Goal: Information Seeking & Learning: Learn about a topic

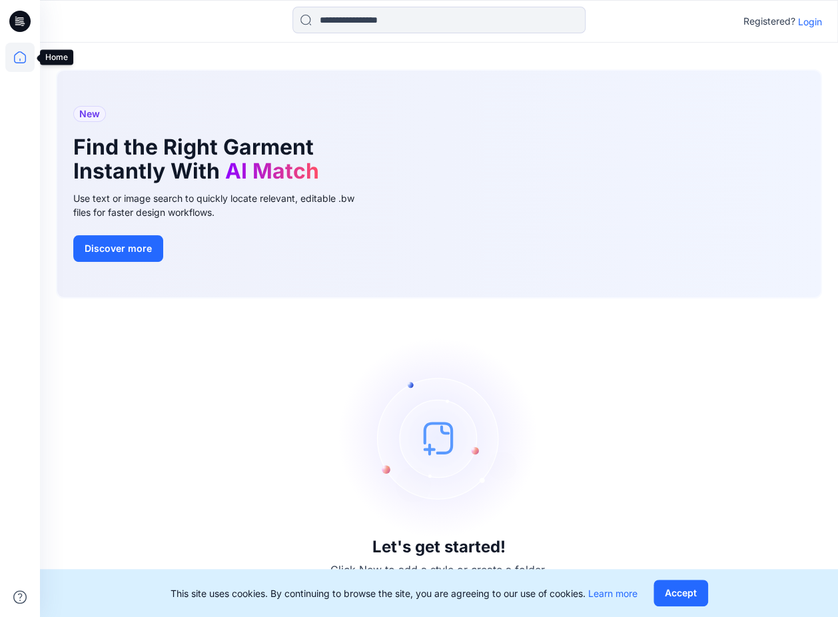
click at [19, 56] on icon at bounding box center [19, 57] width 29 height 29
click at [24, 50] on icon at bounding box center [19, 57] width 29 height 29
click at [692, 594] on button "Accept" at bounding box center [681, 593] width 55 height 27
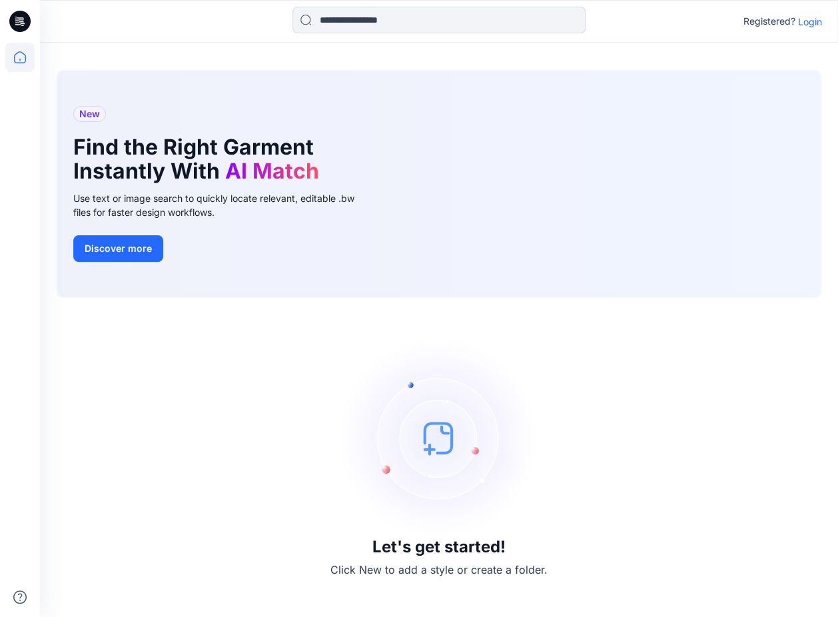
click at [804, 22] on p "Login" at bounding box center [810, 22] width 24 height 14
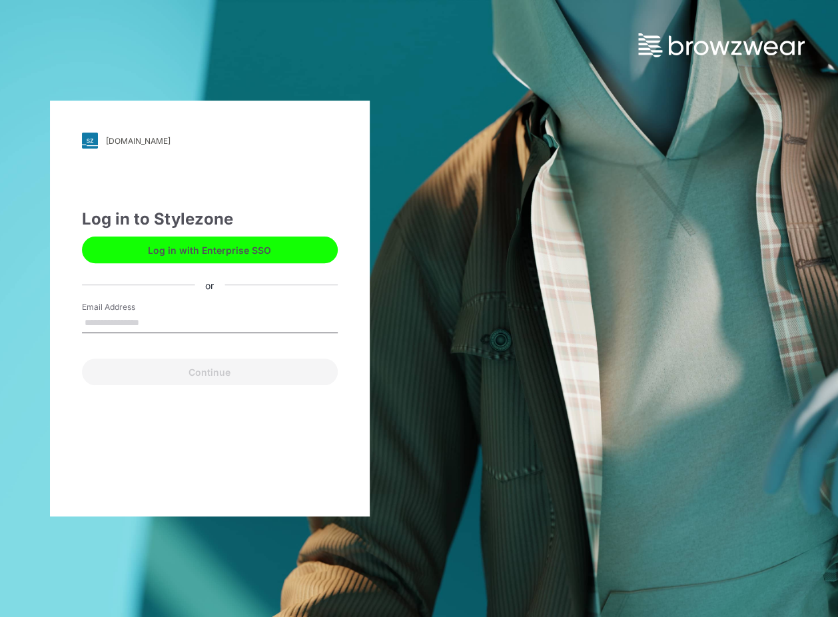
click at [149, 321] on input "Email Address" at bounding box center [210, 323] width 256 height 20
type input "**********"
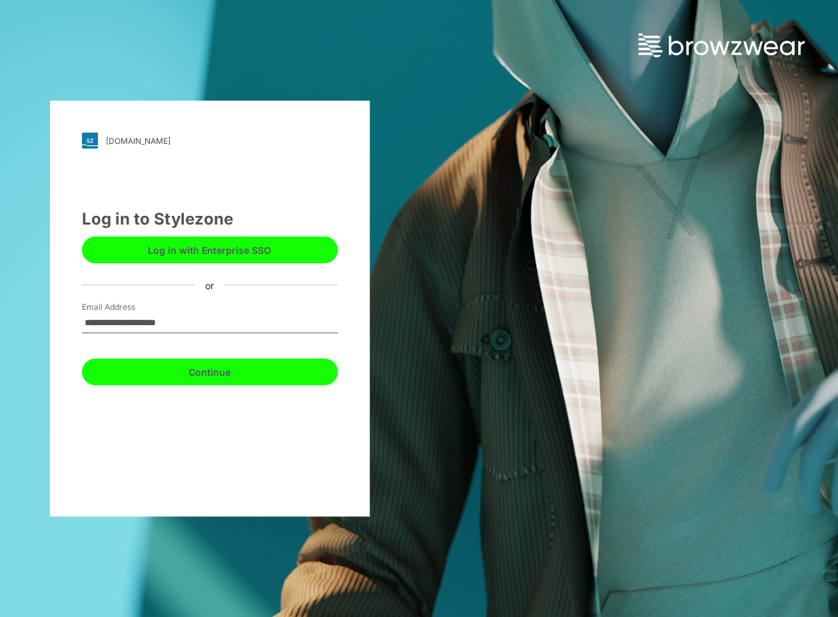
click at [177, 373] on button "Continue" at bounding box center [210, 371] width 256 height 27
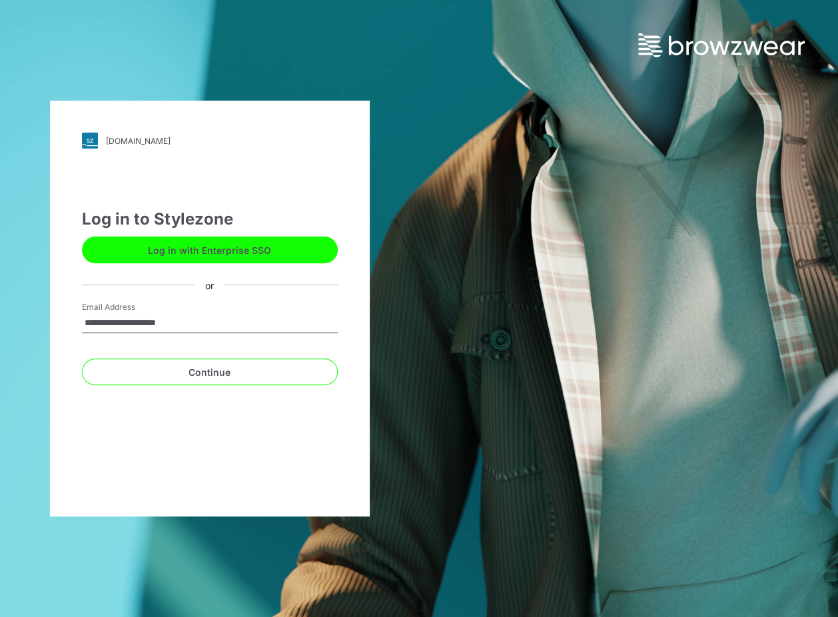
click at [213, 372] on button "Continue" at bounding box center [210, 371] width 256 height 27
click at [226, 371] on button "Continue" at bounding box center [210, 371] width 256 height 27
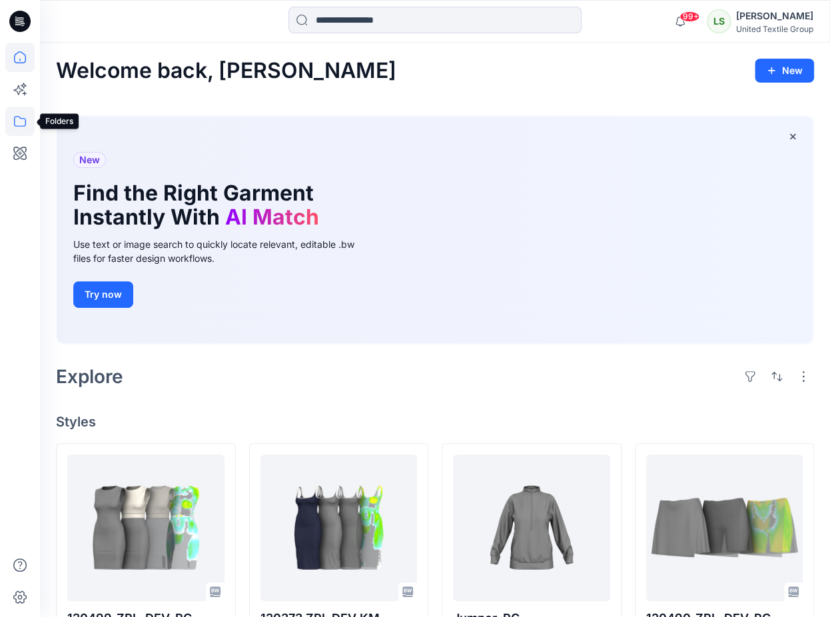
click at [19, 121] on icon at bounding box center [19, 121] width 29 height 29
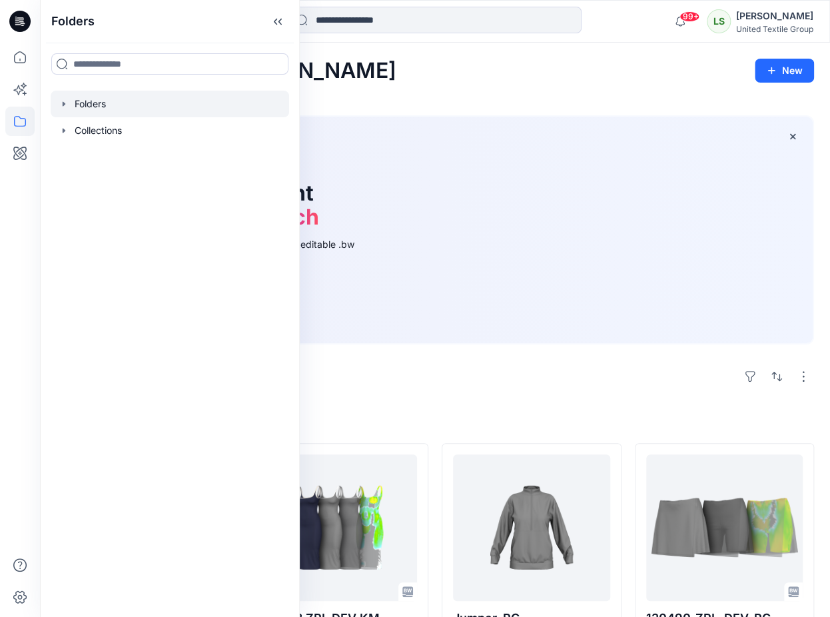
click at [75, 106] on div at bounding box center [170, 104] width 239 height 27
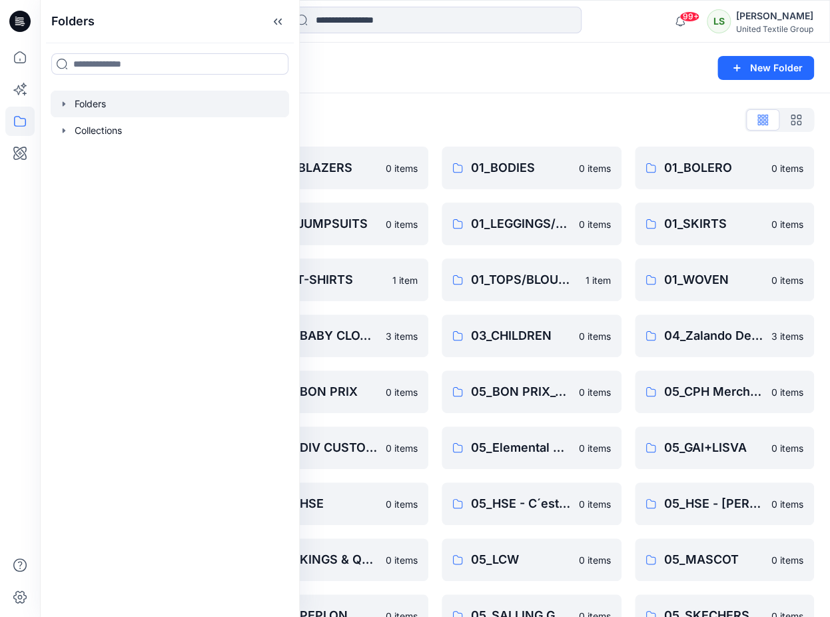
click at [63, 104] on icon "button" at bounding box center [64, 103] width 3 height 5
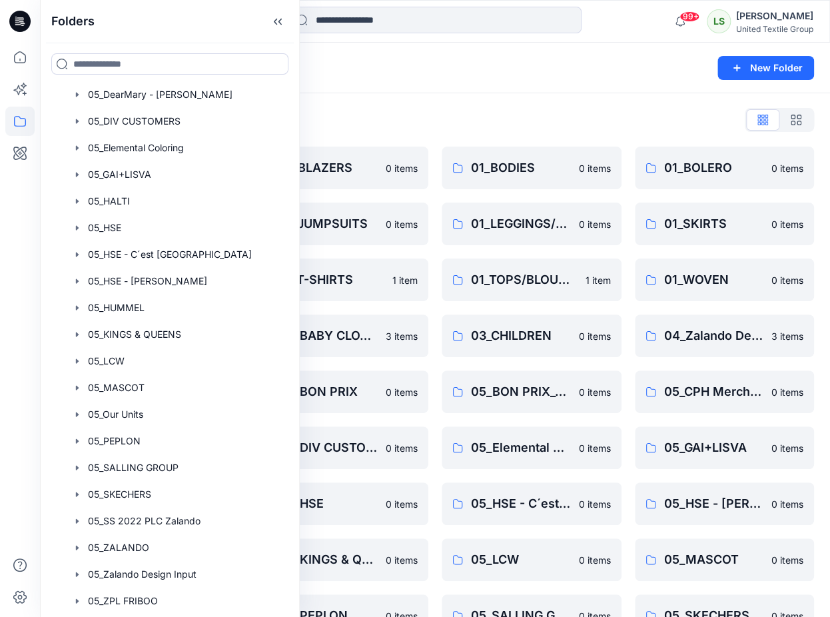
scroll to position [592, 0]
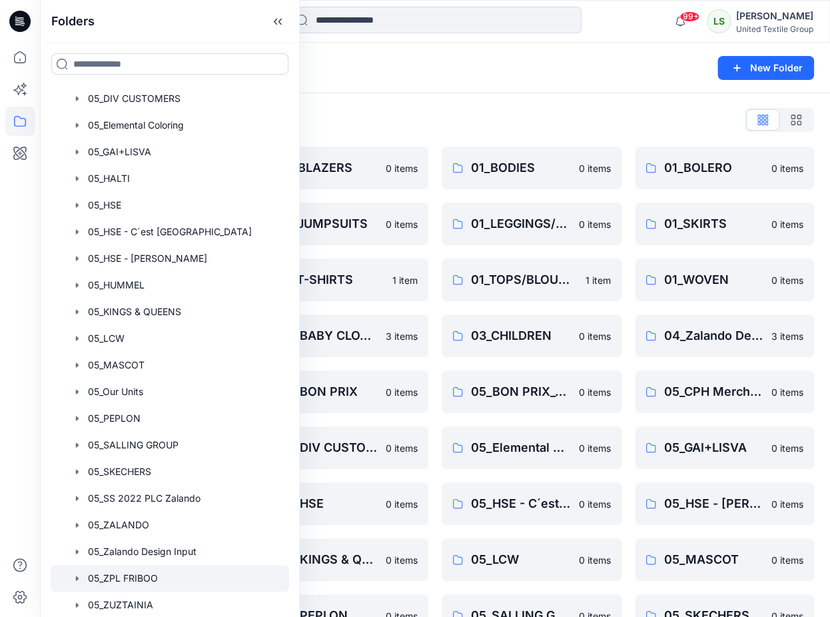
click at [77, 579] on icon "button" at bounding box center [77, 578] width 11 height 11
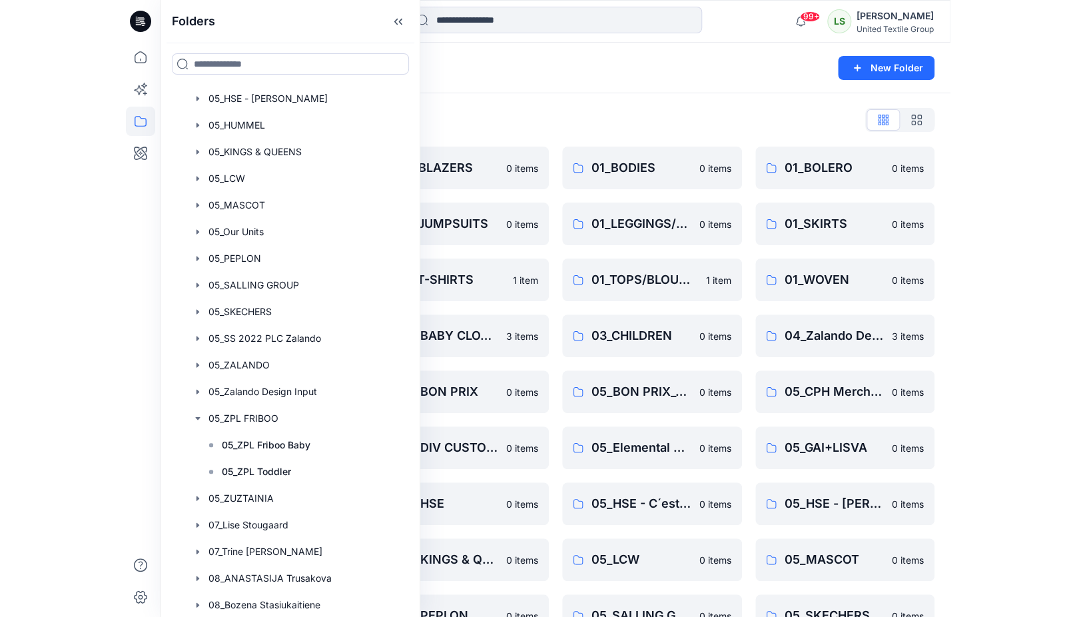
scroll to position [760, 0]
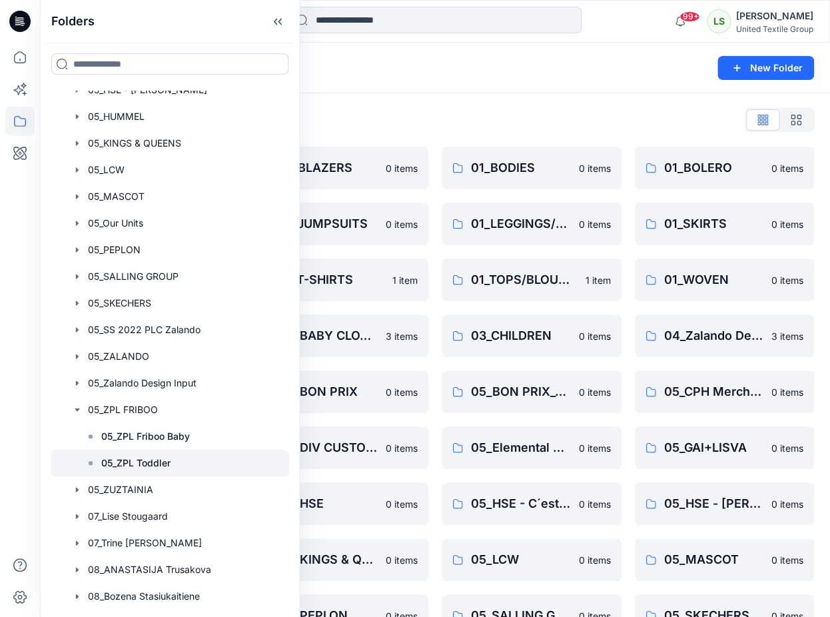
click at [142, 464] on p "05_ZPL Toddler" at bounding box center [135, 463] width 69 height 16
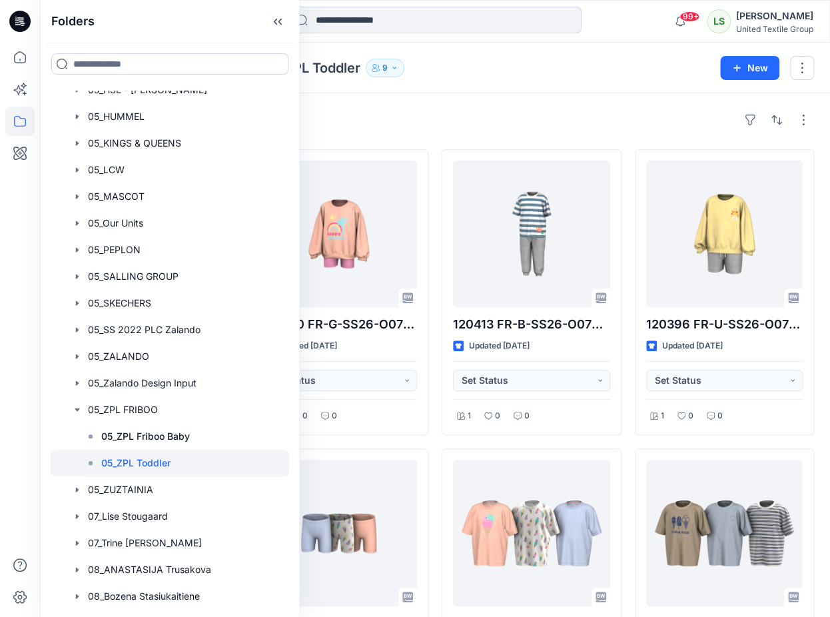
click at [648, 107] on div "Styles 120414 FR-B-SS26-N071-CK Updated 12 days ago Set Status 2 0 0 120416 FR-…" at bounding box center [435, 595] width 790 height 1004
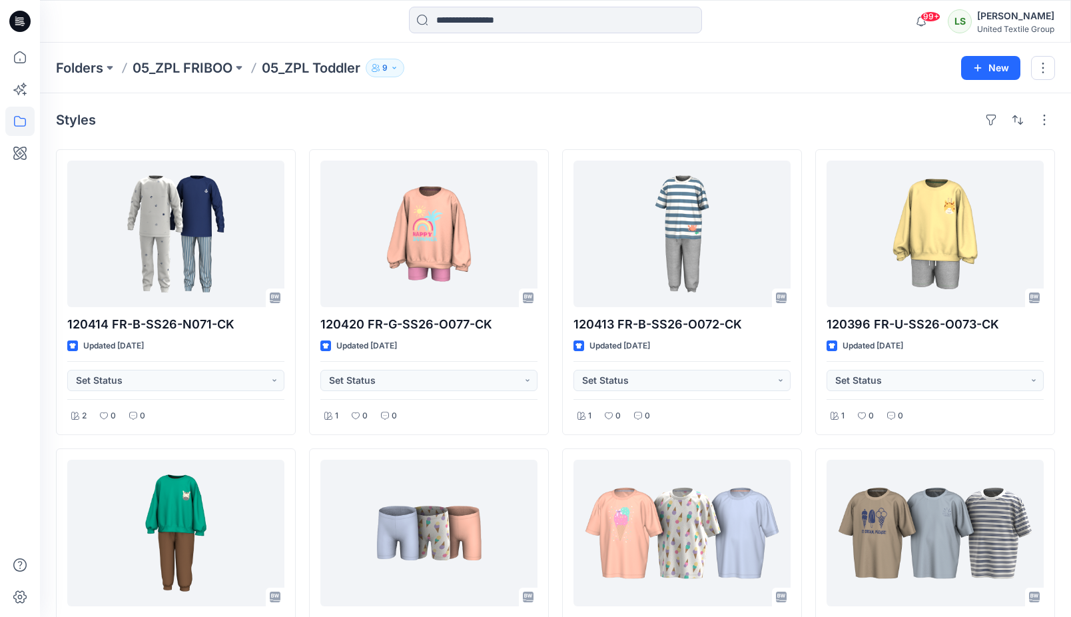
click at [704, 117] on div "Styles" at bounding box center [556, 119] width 1000 height 21
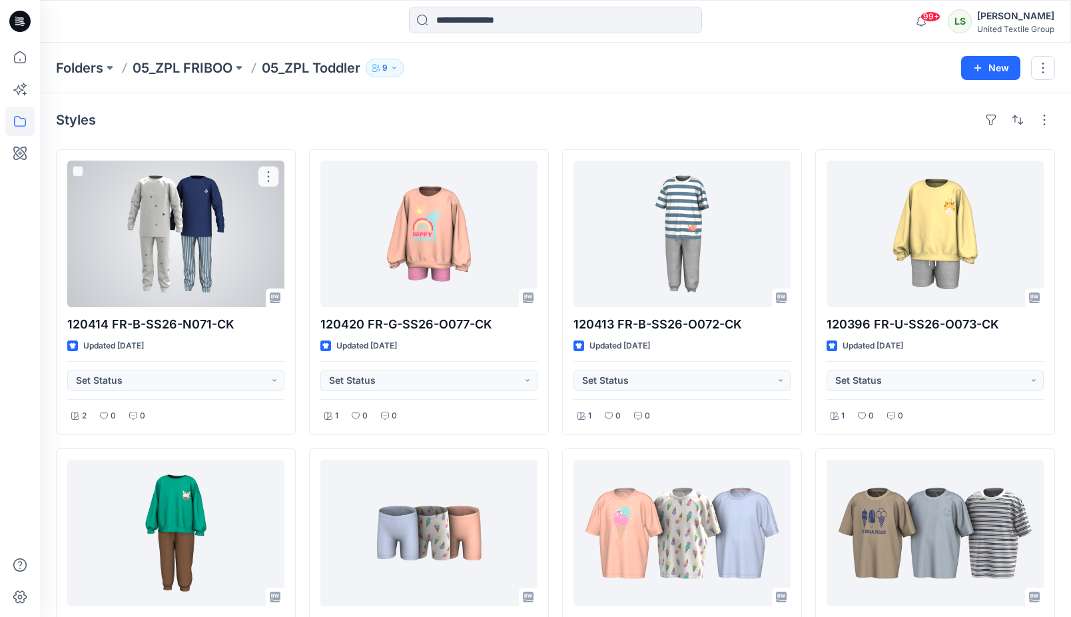
click at [191, 243] on div at bounding box center [175, 234] width 217 height 147
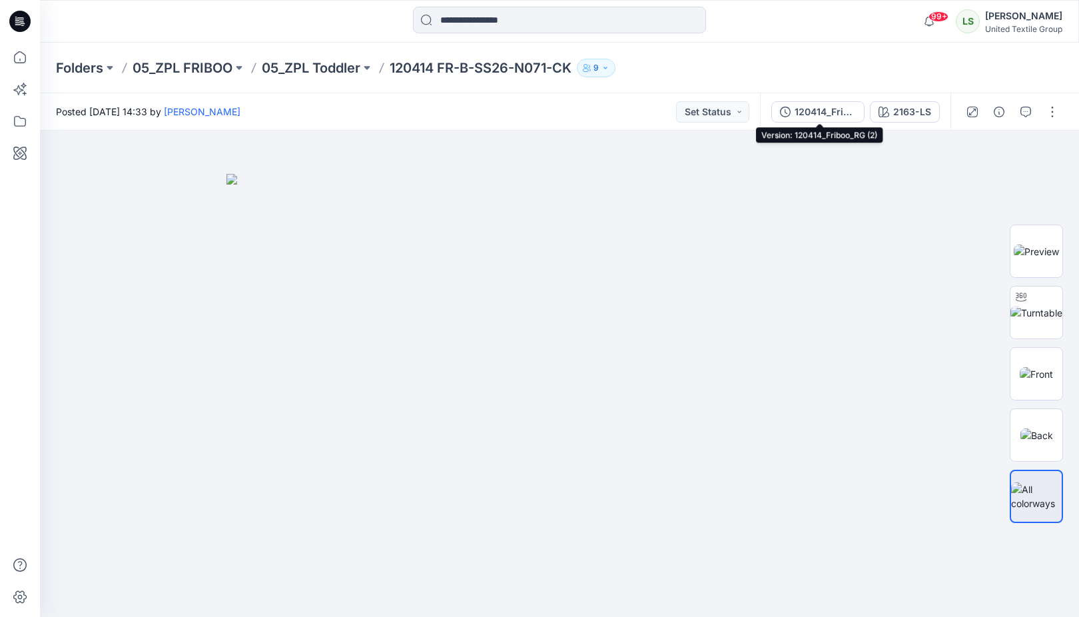
click at [838, 113] on div "120414_Friboo_RG (2)" at bounding box center [825, 112] width 61 height 15
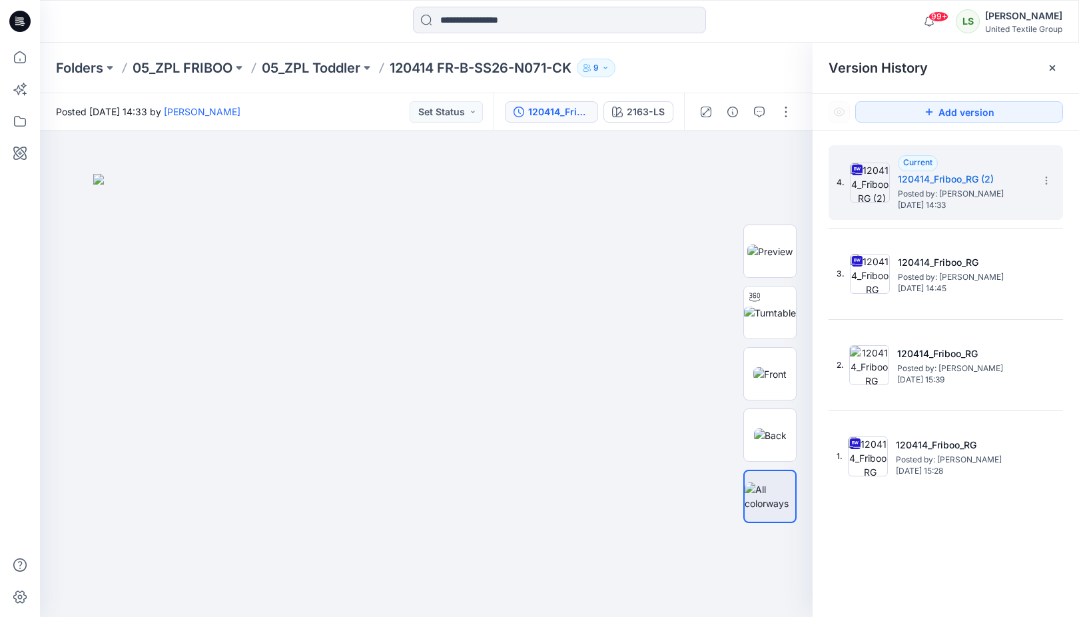
click at [732, 21] on div at bounding box center [560, 21] width 520 height 29
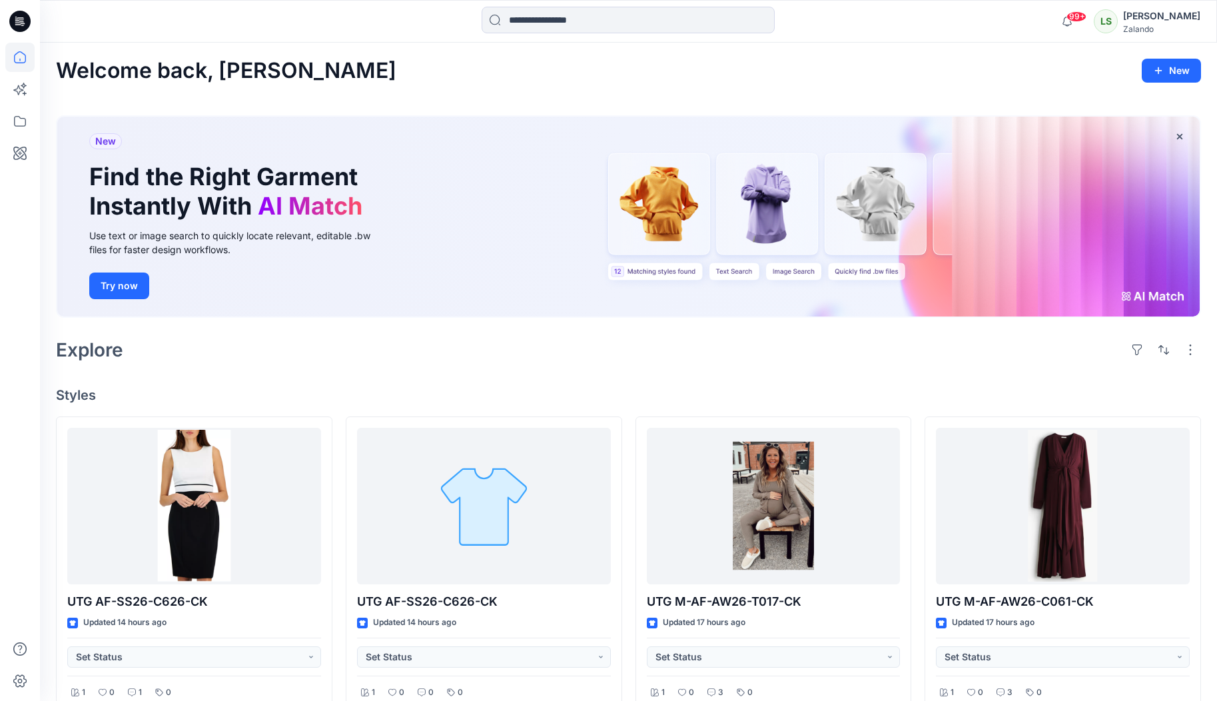
scroll to position [252, 0]
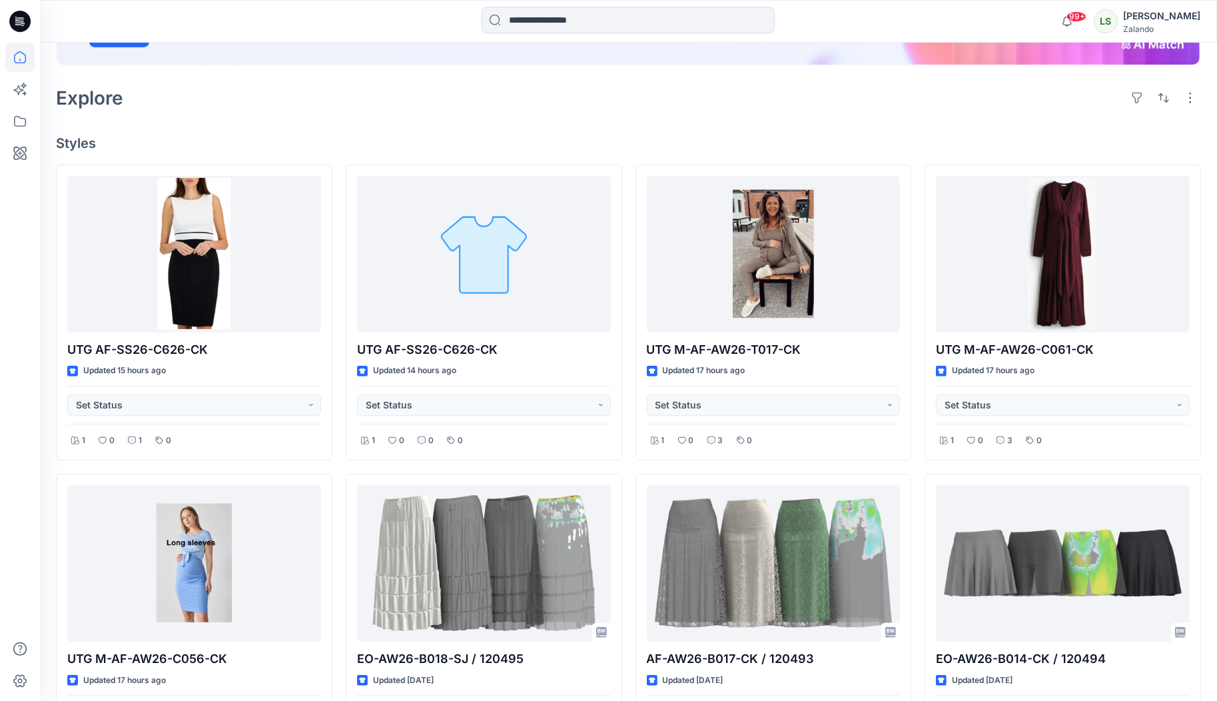
click at [249, 102] on div "Explore" at bounding box center [628, 98] width 1145 height 32
click at [20, 19] on icon at bounding box center [21, 19] width 6 height 1
click at [367, 127] on div "Welcome back, [PERSON_NAME] New New Find the Right Garment Instantly With AI Ma…" at bounding box center [628, 467] width 1177 height 1352
click at [784, 104] on div "Explore" at bounding box center [628, 98] width 1145 height 32
click at [19, 23] on icon at bounding box center [19, 21] width 21 height 21
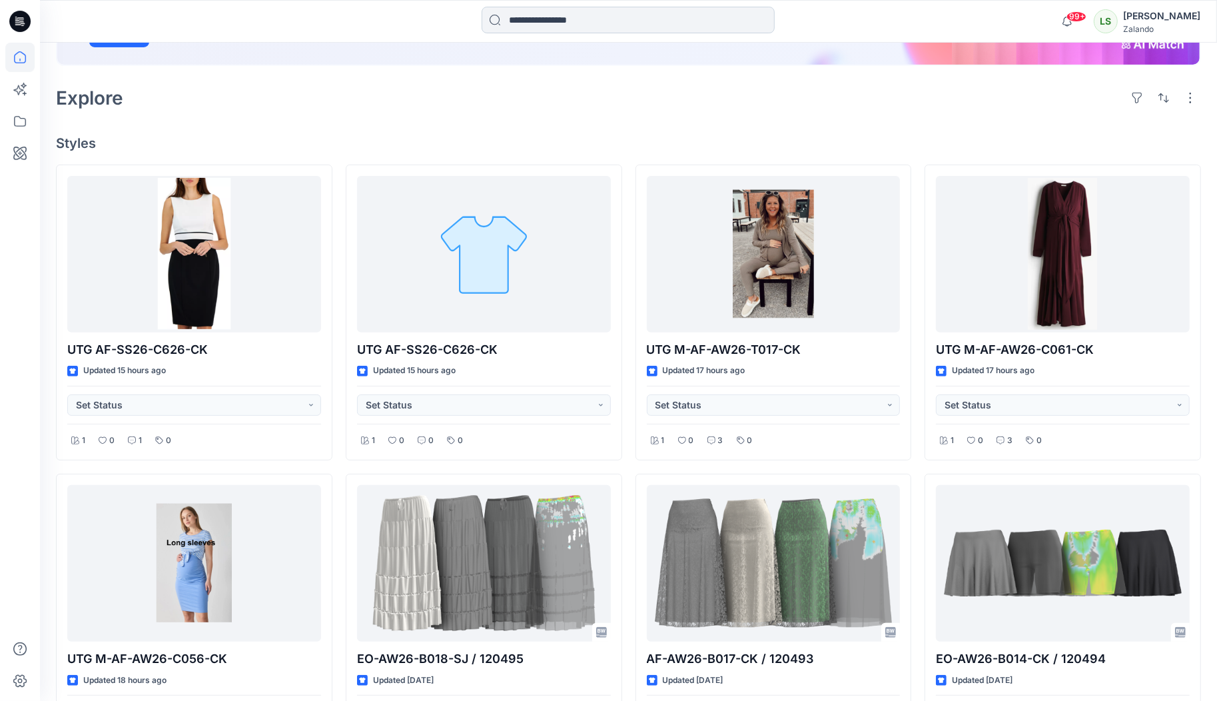
click at [574, 22] on input at bounding box center [628, 20] width 293 height 27
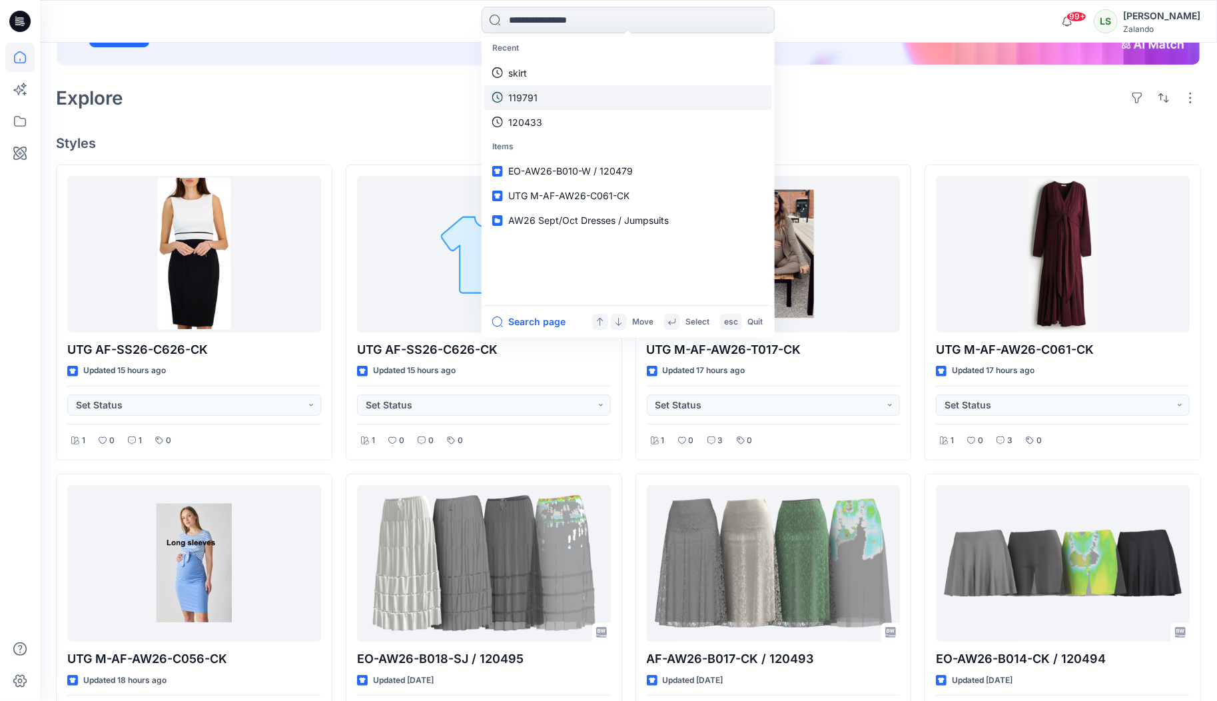
click at [730, 92] on link "119791" at bounding box center [628, 97] width 288 height 25
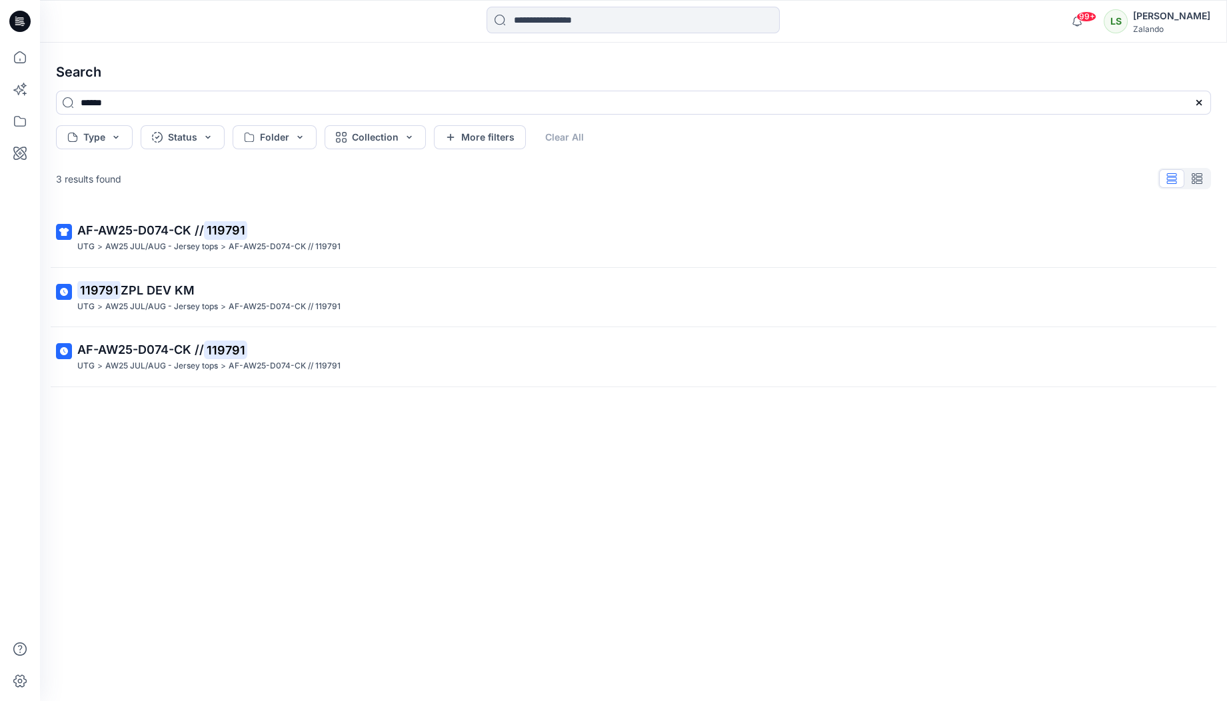
click at [551, 26] on input at bounding box center [632, 20] width 293 height 27
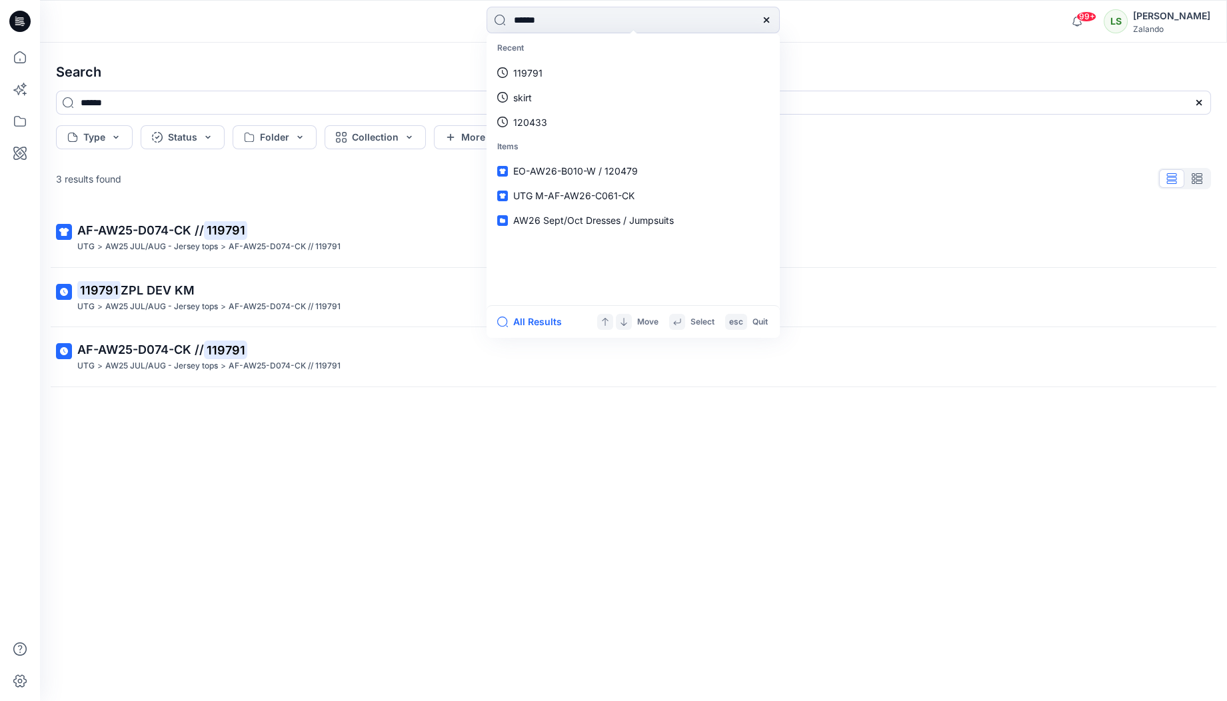
type input "******"
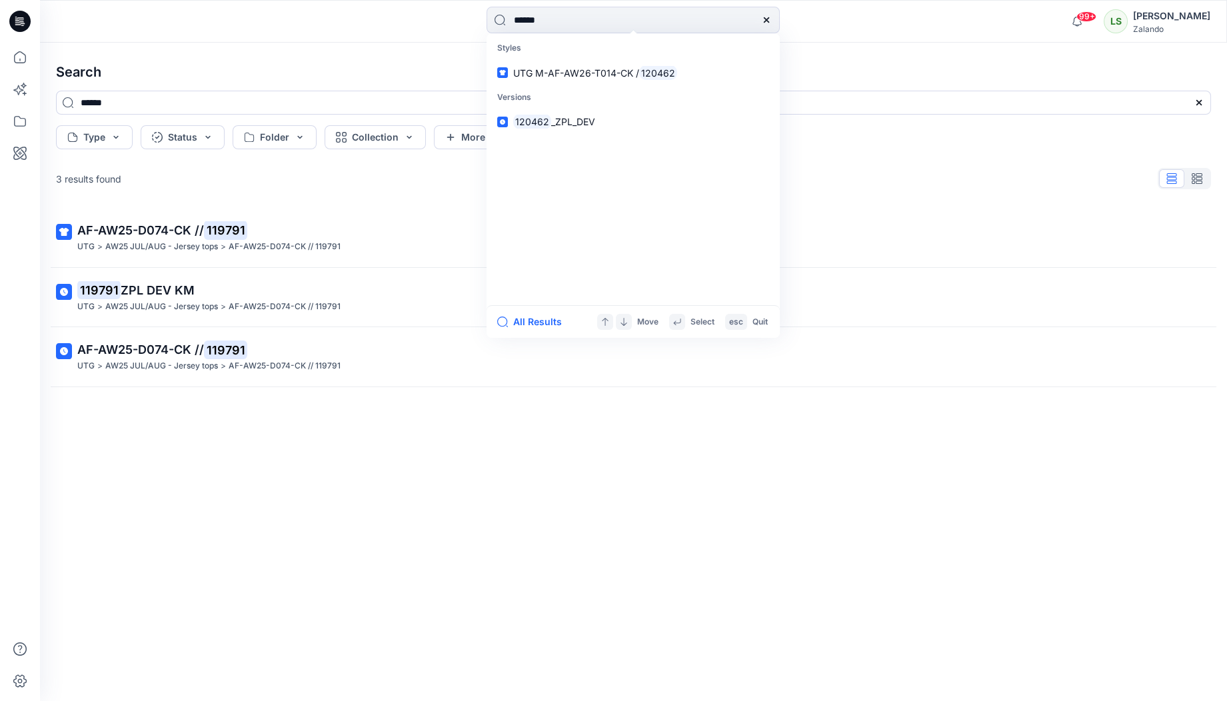
click at [591, 73] on span "UTG M-AF-AW26-T014-CK /" at bounding box center [576, 72] width 126 height 11
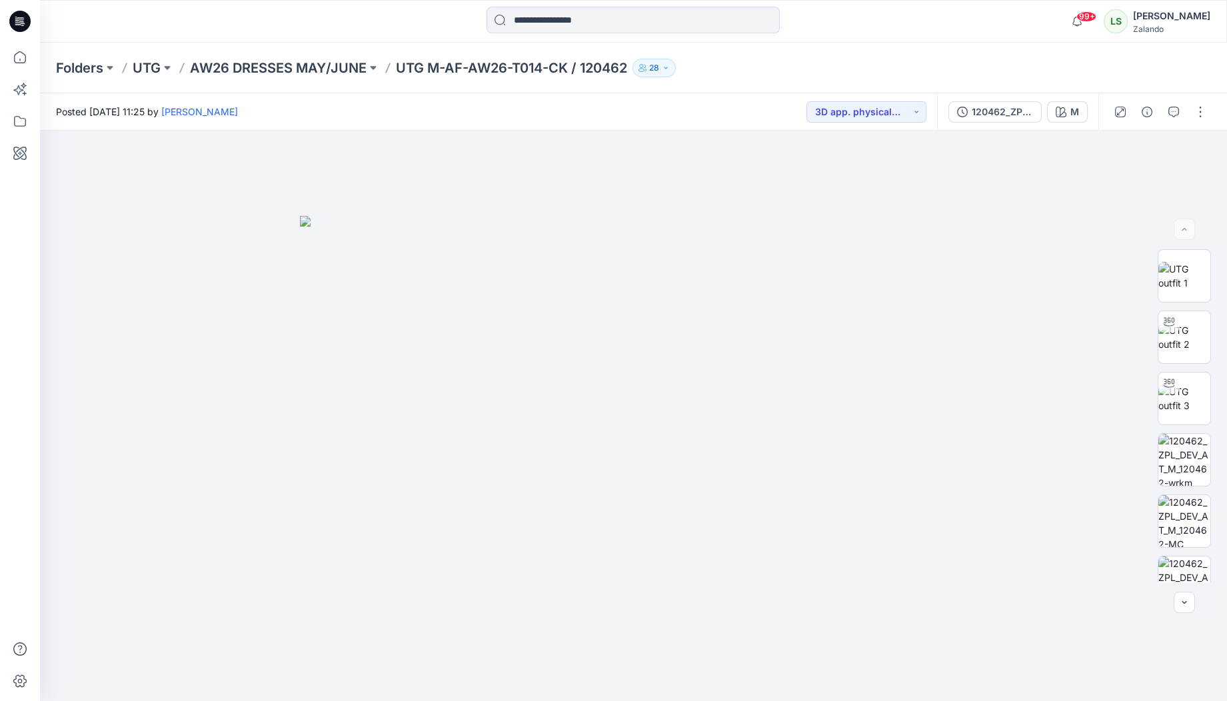
click at [738, 100] on div "Posted [DATE] 11:25 by [PERSON_NAME] 3D app. physical sample req." at bounding box center [488, 111] width 897 height 37
click at [1171, 113] on icon "button" at bounding box center [1173, 112] width 11 height 11
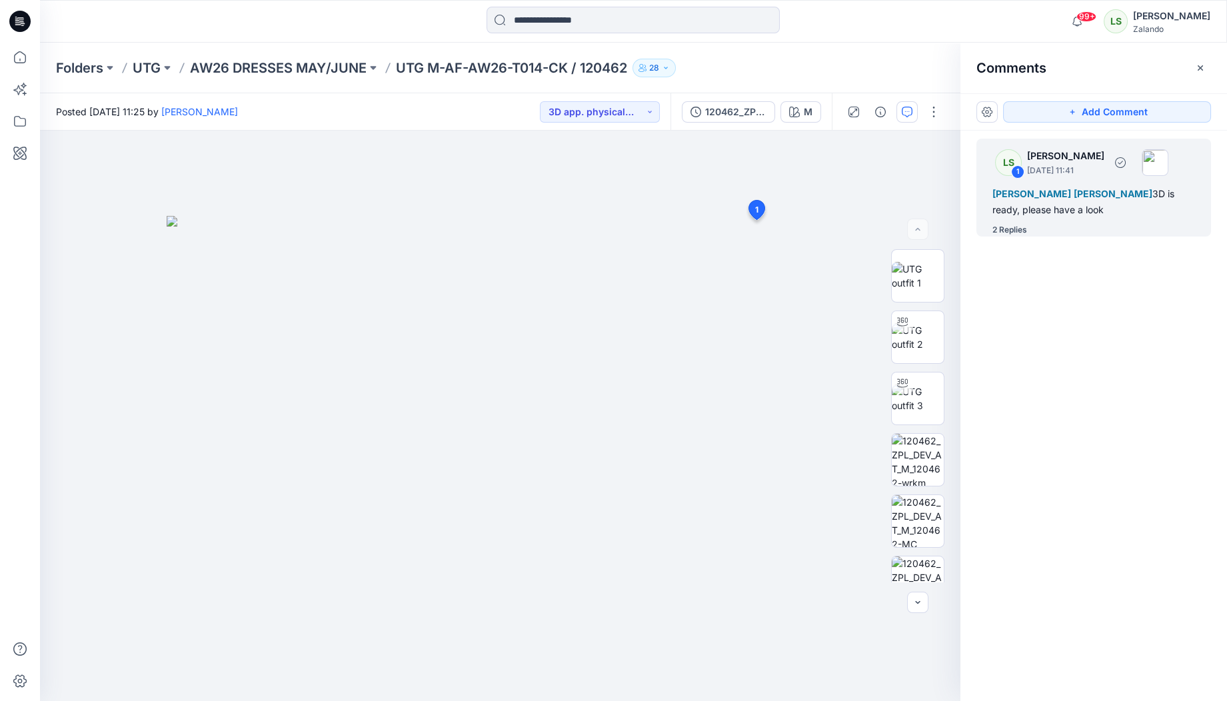
click at [1010, 231] on div "2 Replies" at bounding box center [1009, 229] width 35 height 13
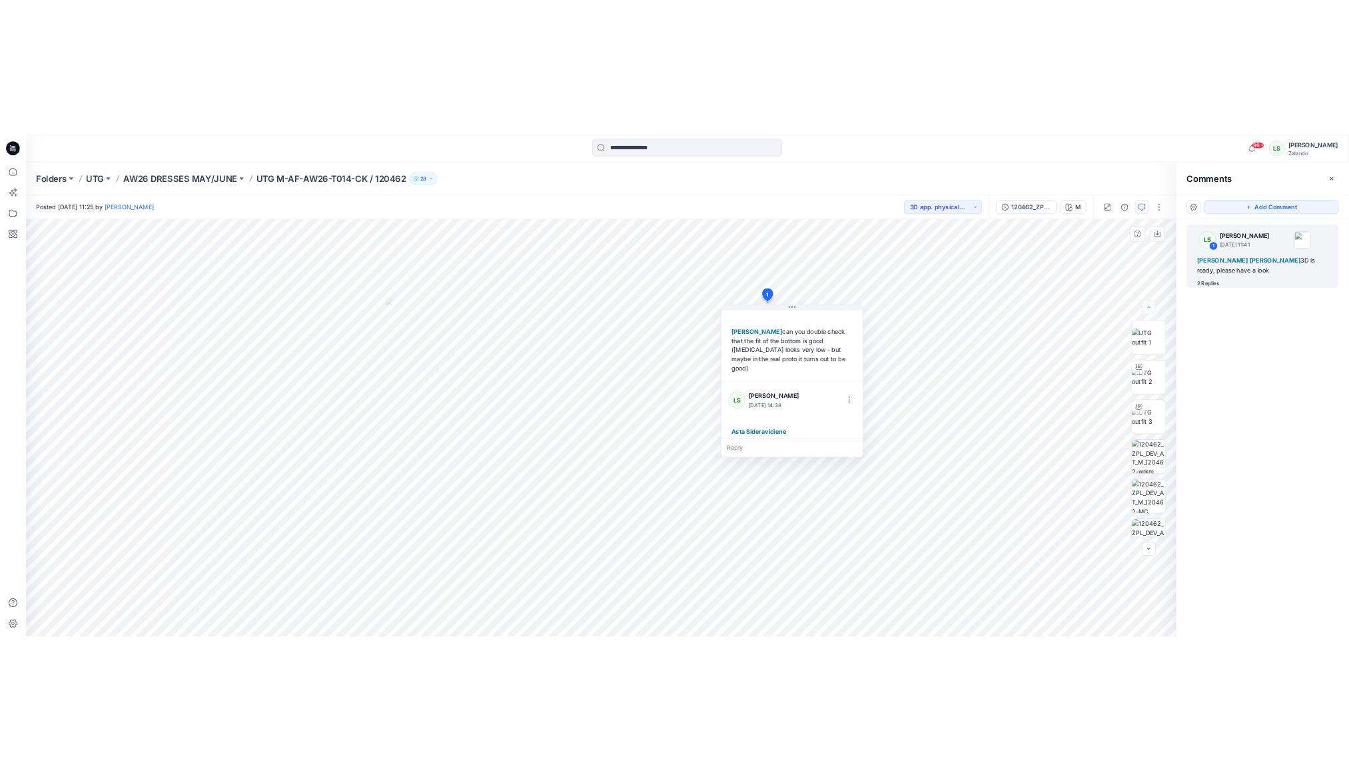
scroll to position [163, 0]
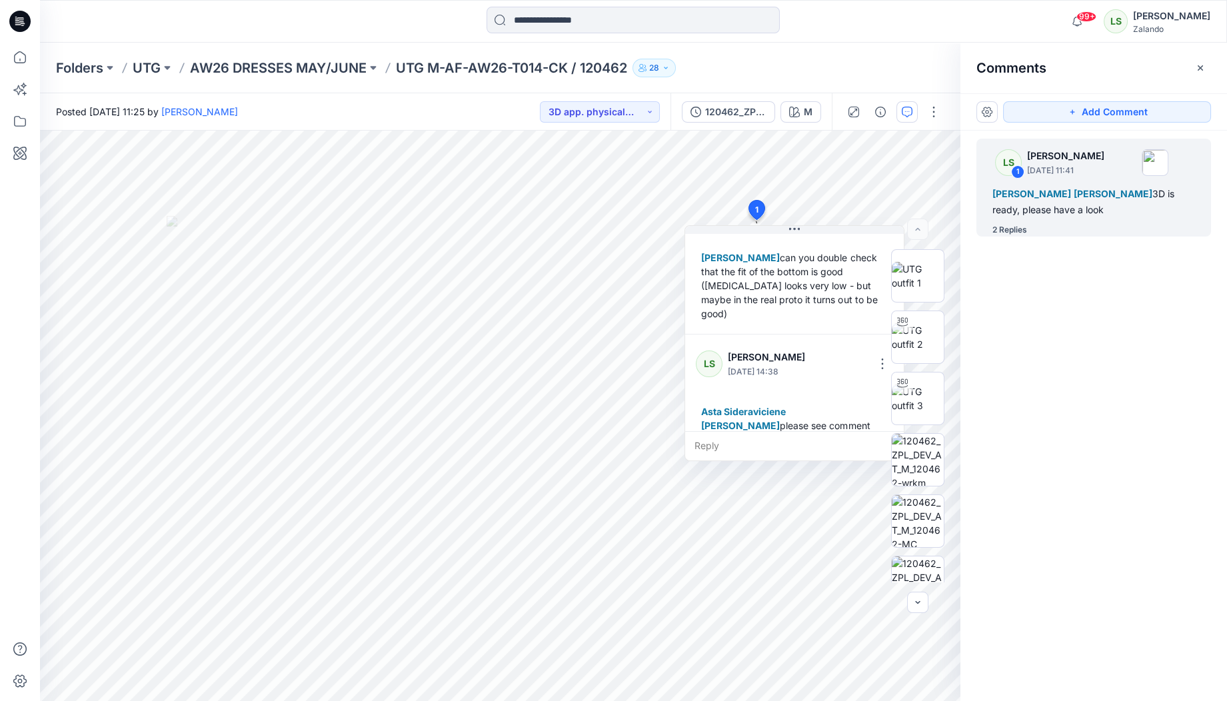
click at [753, 69] on div "Folders UTG AW26 DRESSES MAY/JUNE UTG M-AF-AW26-T014-CK / 120462 28" at bounding box center [581, 68] width 1051 height 19
click at [20, 24] on icon at bounding box center [19, 21] width 21 height 21
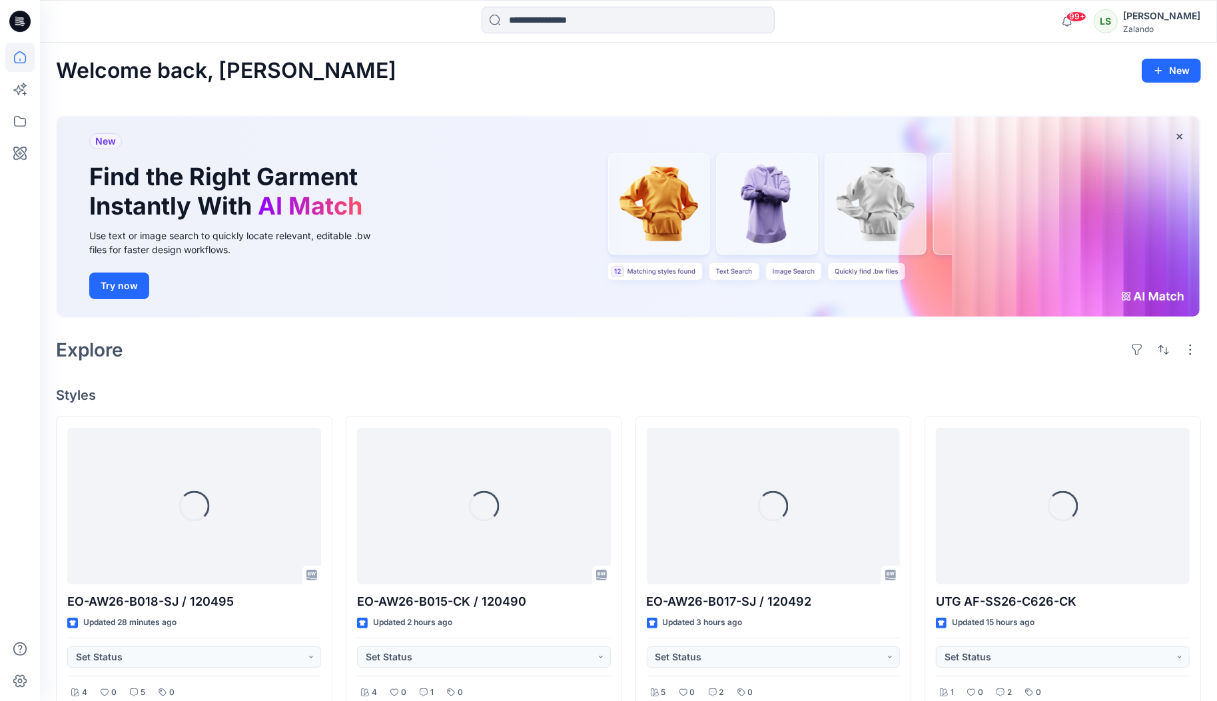
click at [542, 19] on input at bounding box center [628, 20] width 293 height 27
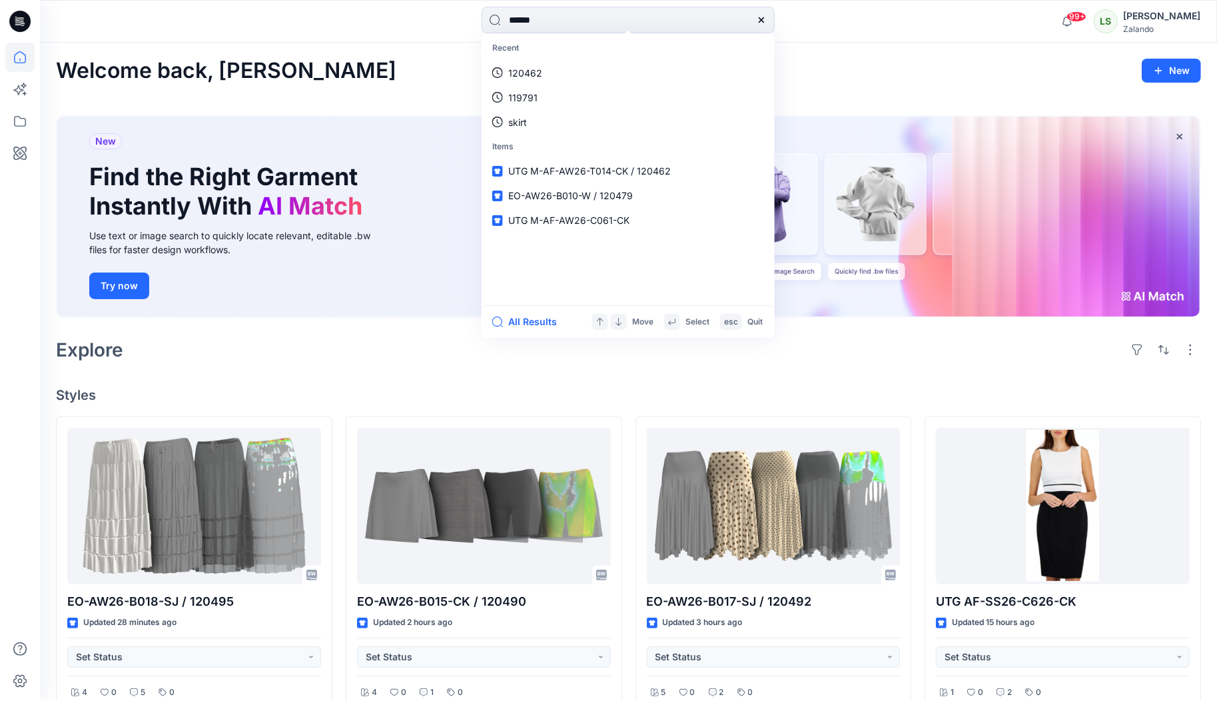
type input "******"
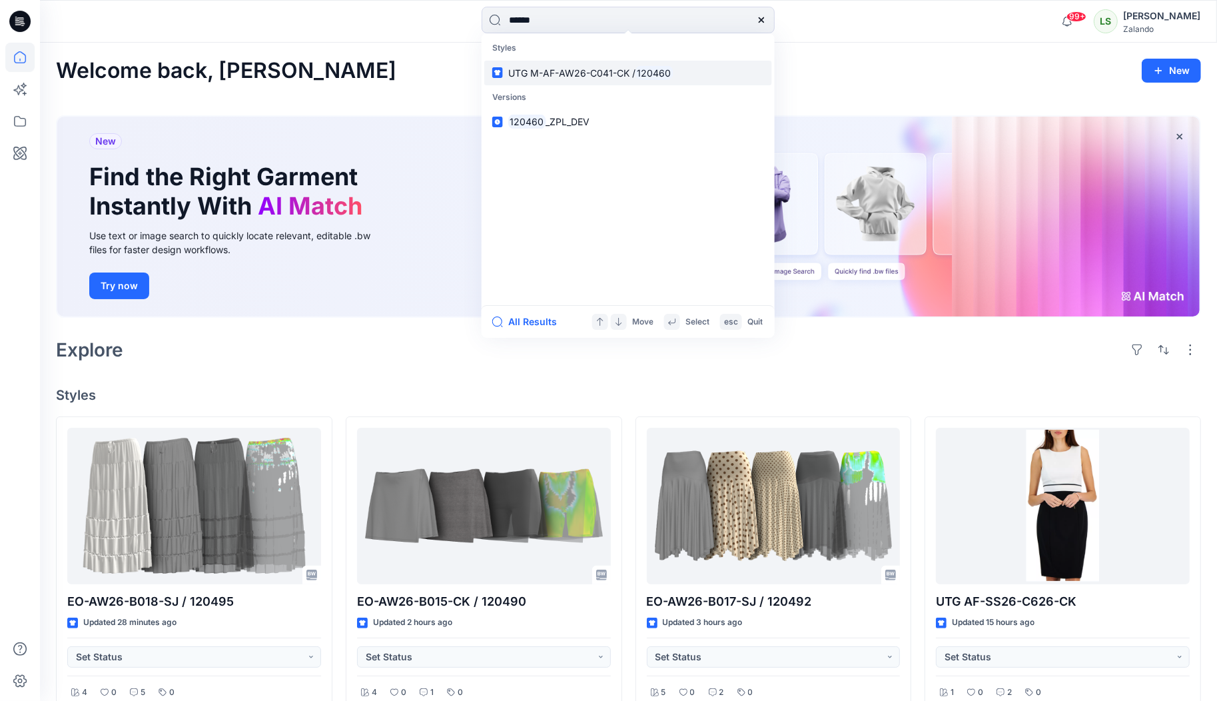
click at [550, 72] on span "UTG M-AF-AW26-C041-CK /" at bounding box center [571, 72] width 127 height 11
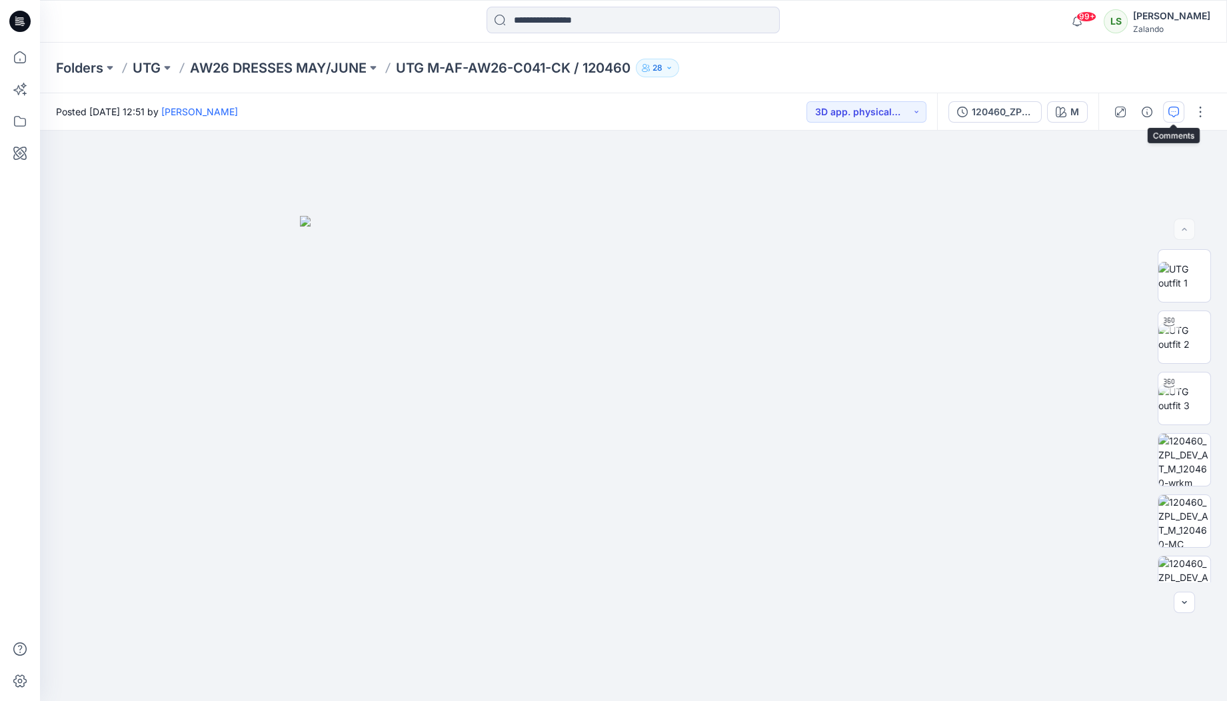
click at [1176, 111] on icon "button" at bounding box center [1173, 112] width 11 height 11
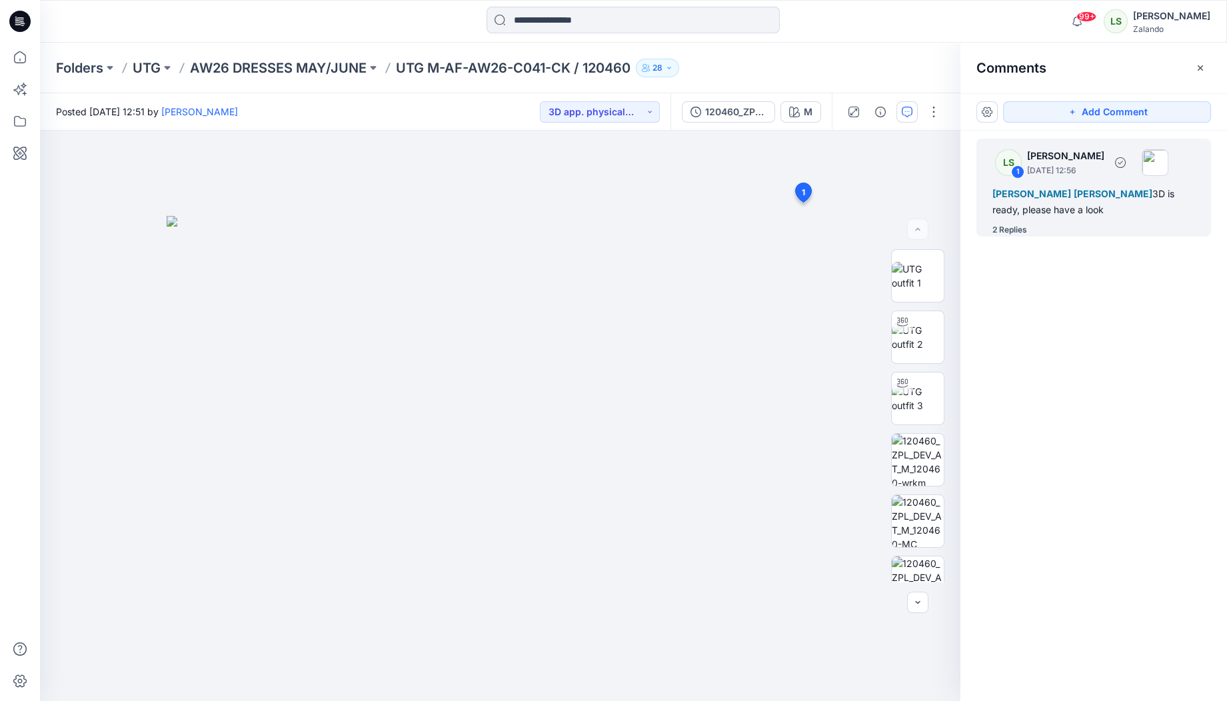
click at [1008, 231] on div "2 Replies" at bounding box center [1009, 229] width 35 height 13
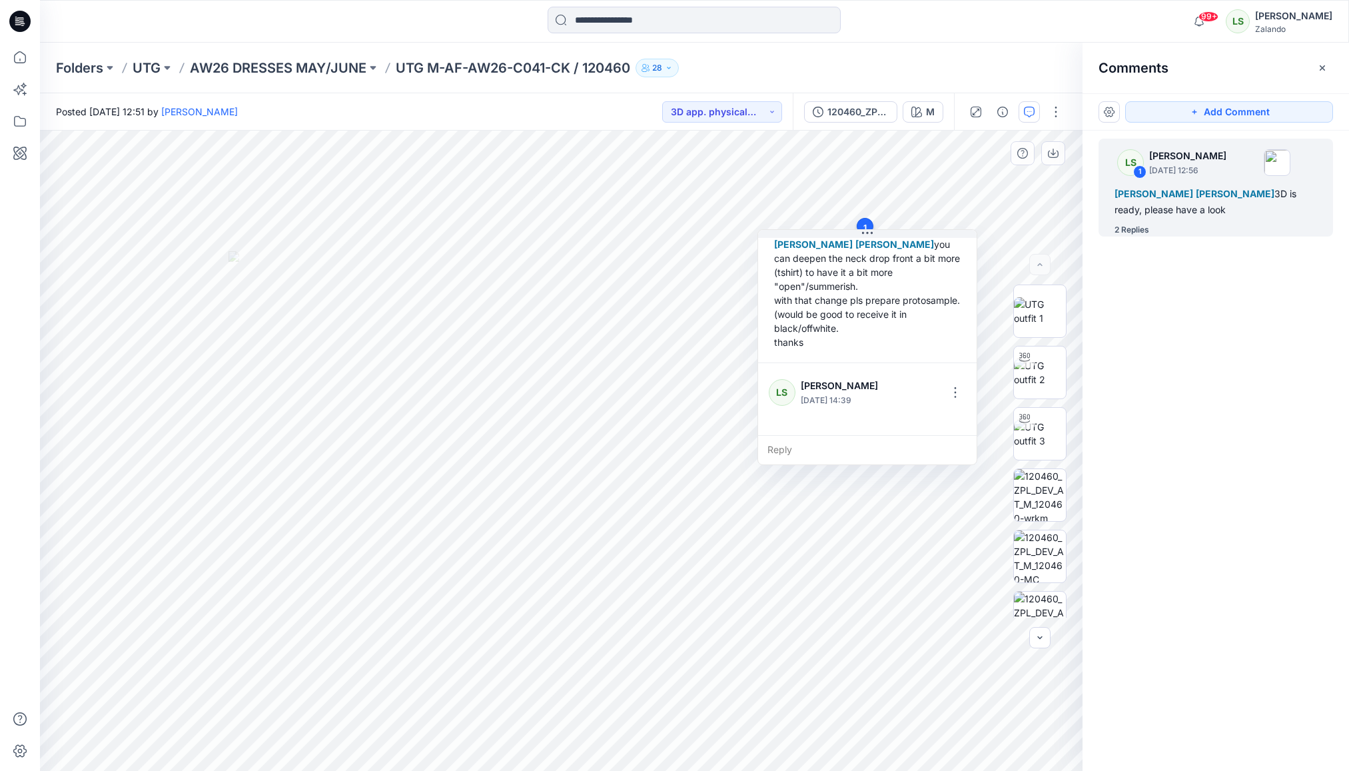
scroll to position [219, 0]
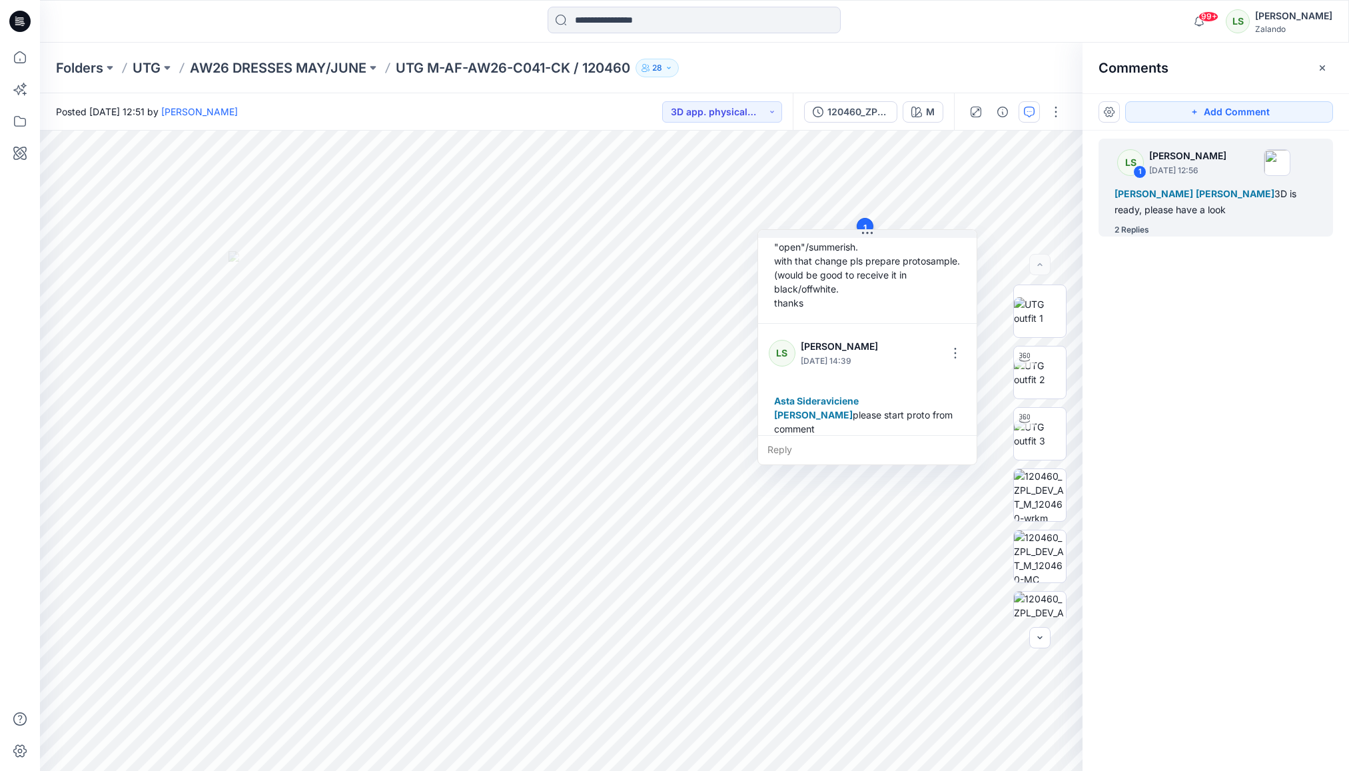
click at [13, 19] on icon at bounding box center [19, 21] width 21 height 21
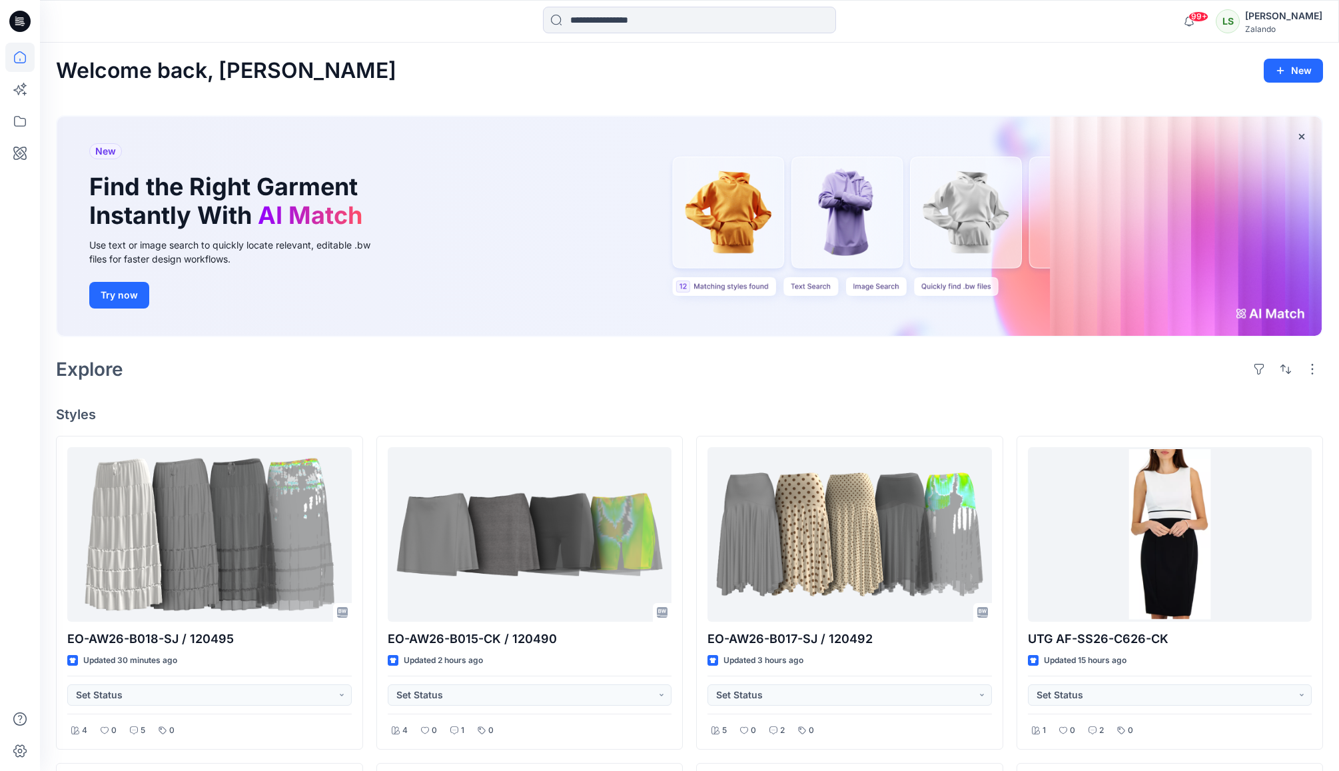
click at [807, 23] on input at bounding box center [689, 20] width 293 height 27
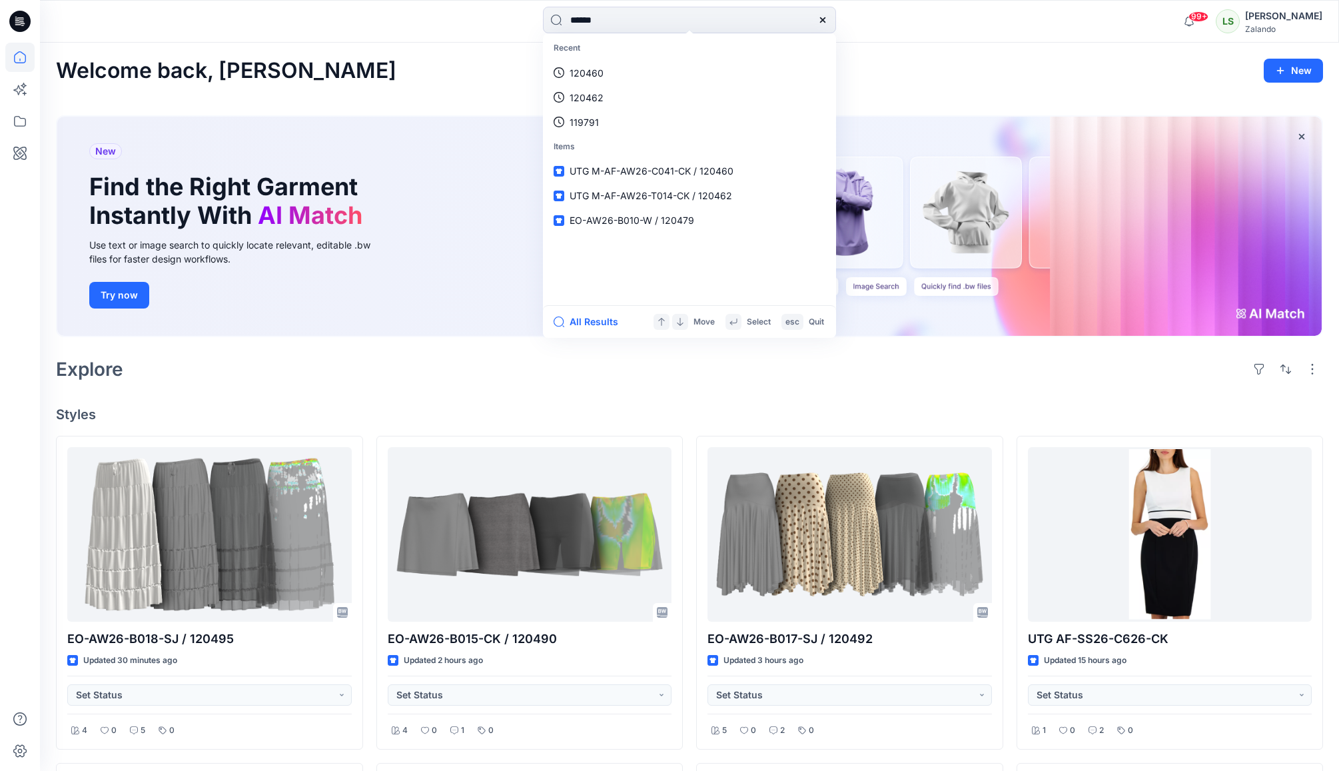
type input "******"
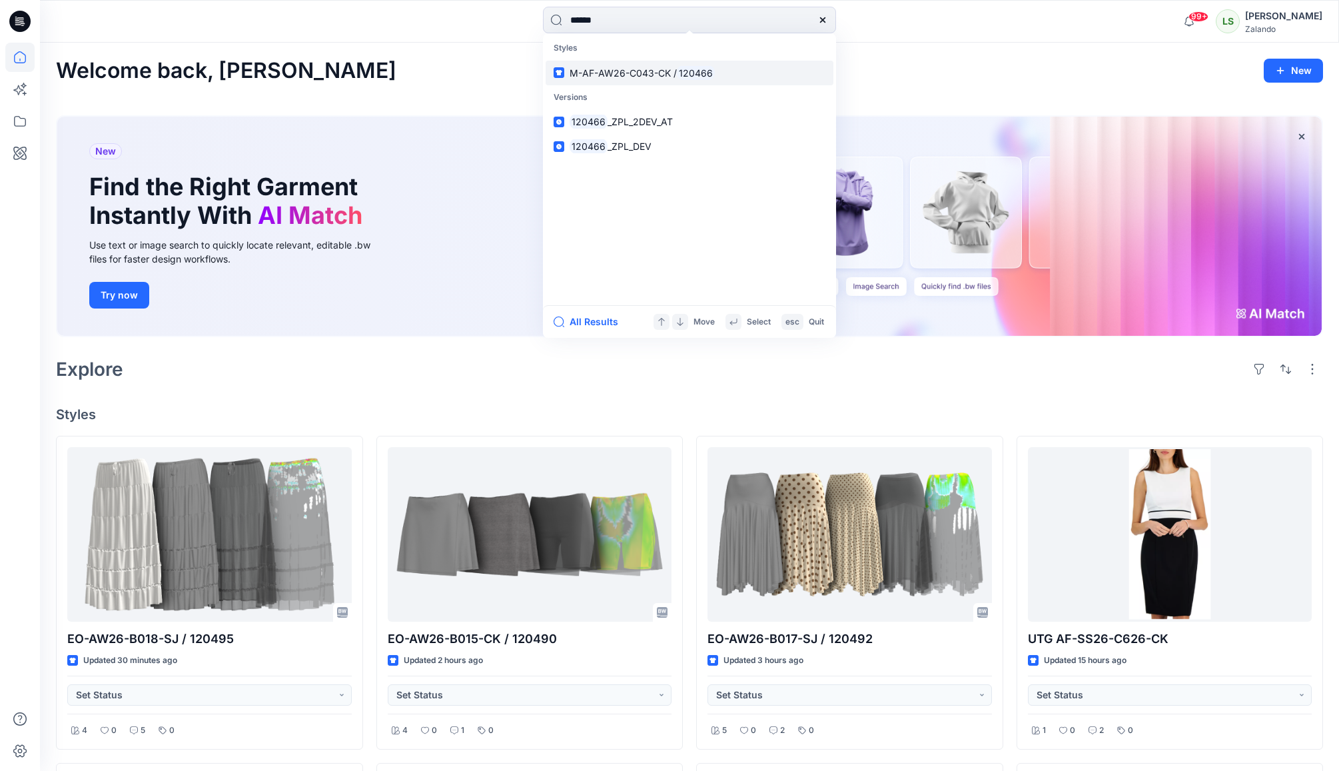
click at [602, 75] on span "M-AF-AW26-C043-CK /" at bounding box center [623, 72] width 107 height 11
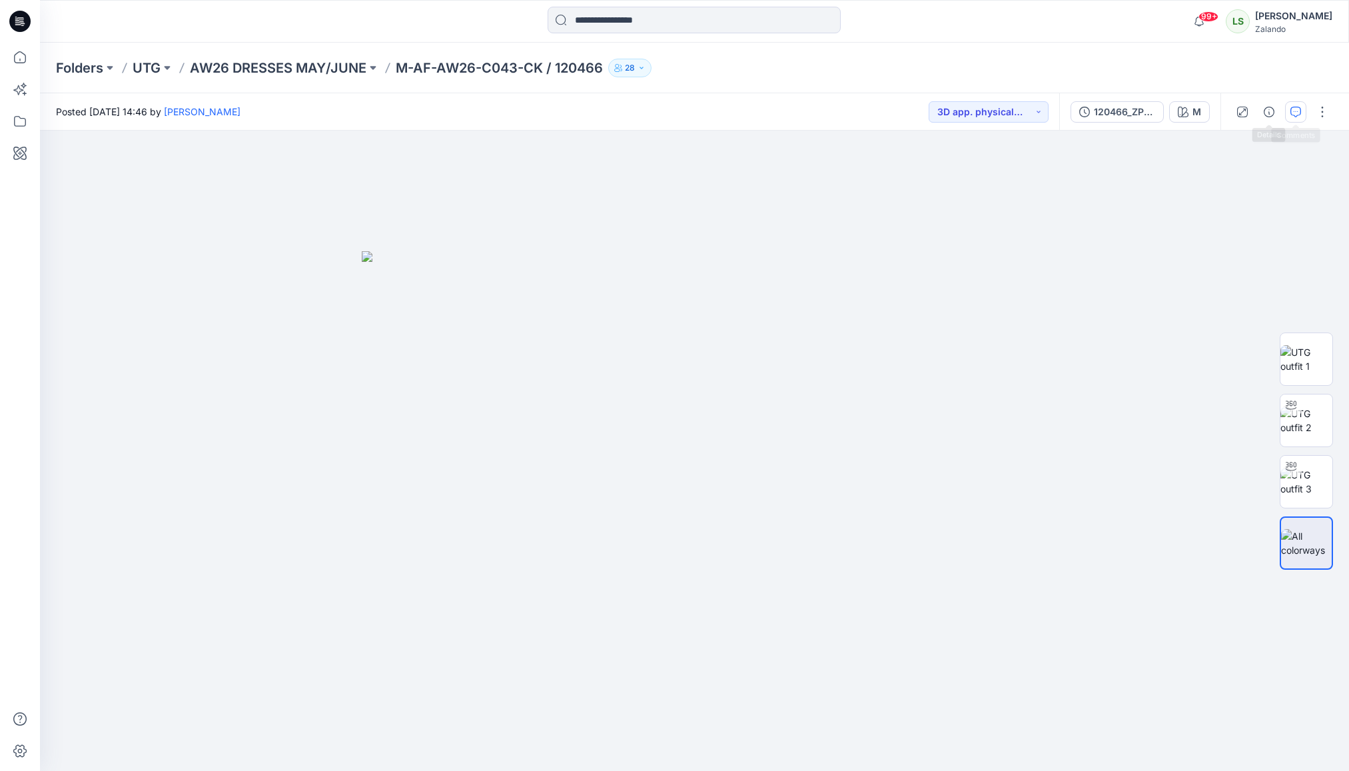
click at [1217, 113] on icon "button" at bounding box center [1296, 112] width 11 height 11
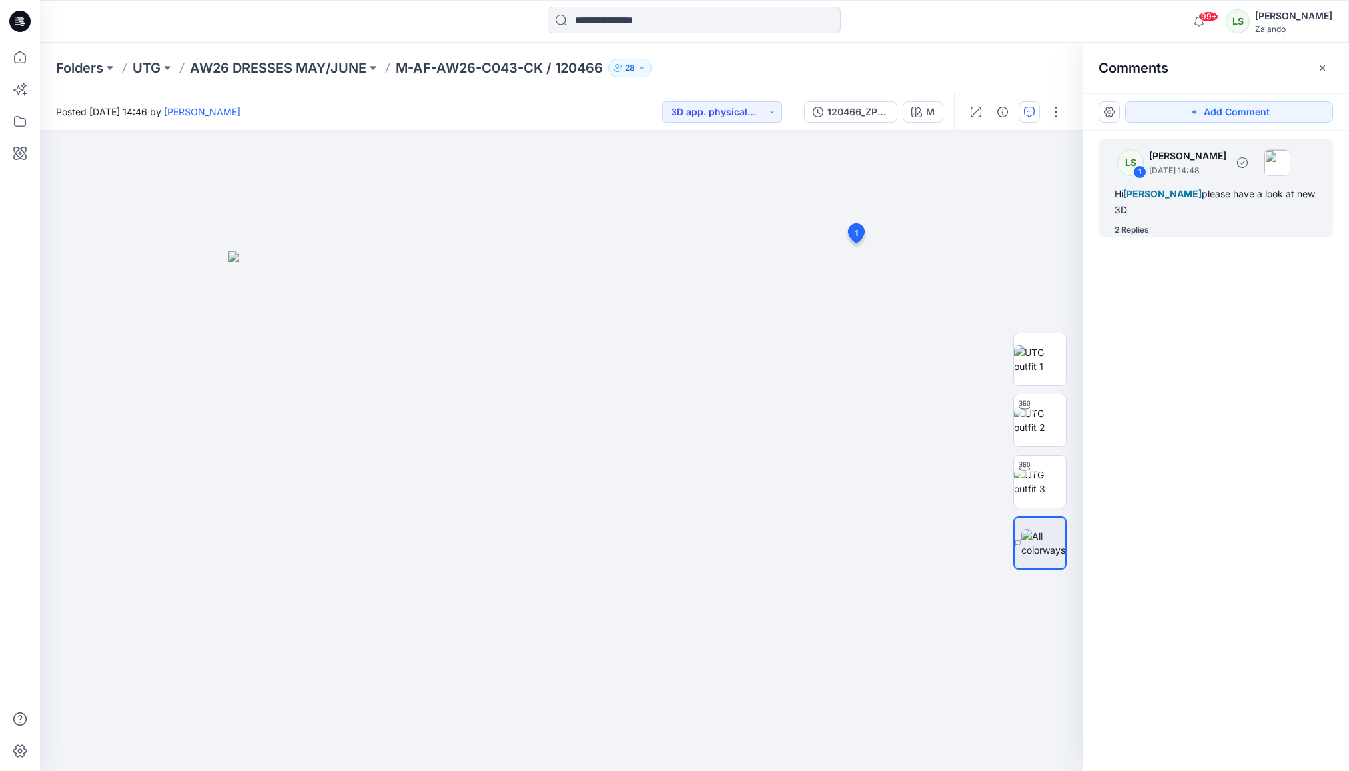
click at [1143, 234] on div "2 Replies" at bounding box center [1132, 229] width 35 height 13
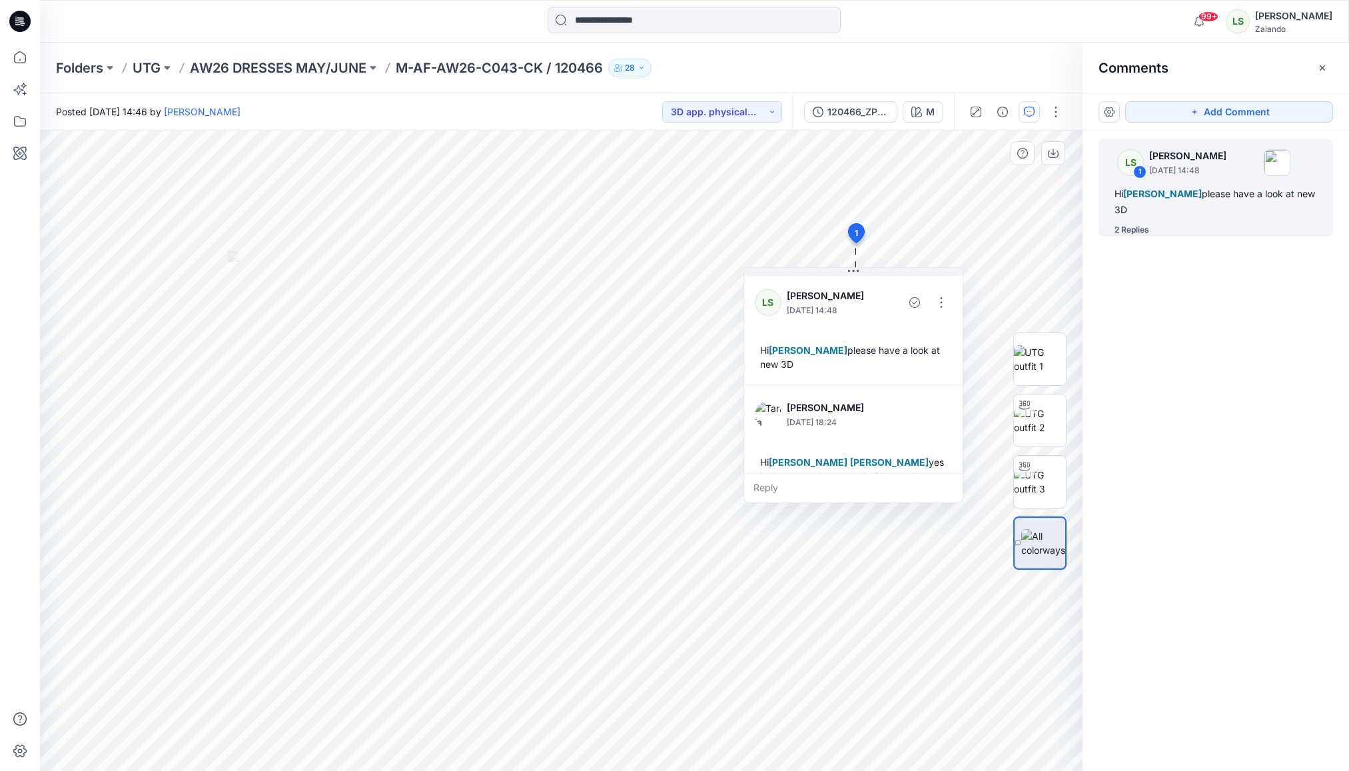
scroll to position [24, 0]
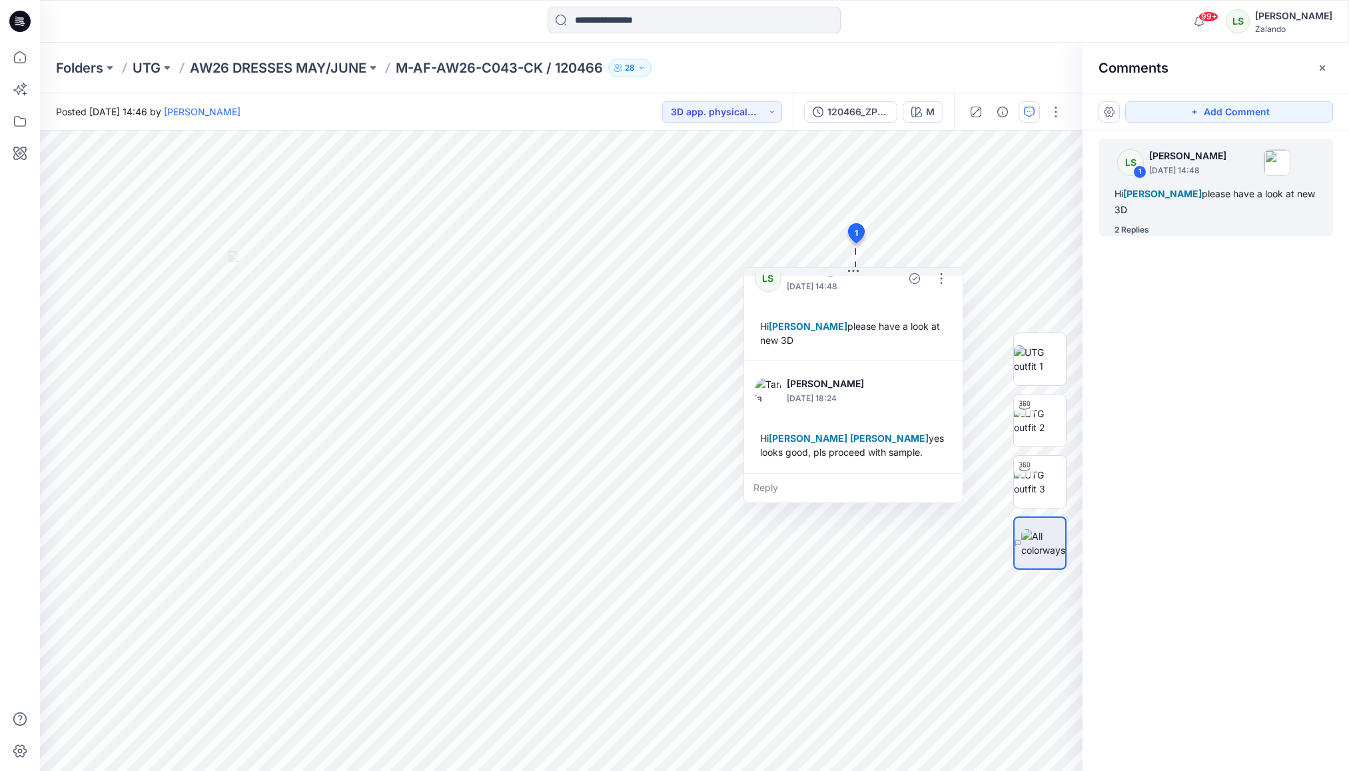
click at [891, 63] on div "Folders UTG AW26 DRESSES MAY/JUNE M-AF-AW26-C043-CK / 120466 28" at bounding box center [642, 68] width 1173 height 19
click at [20, 25] on icon at bounding box center [19, 21] width 21 height 21
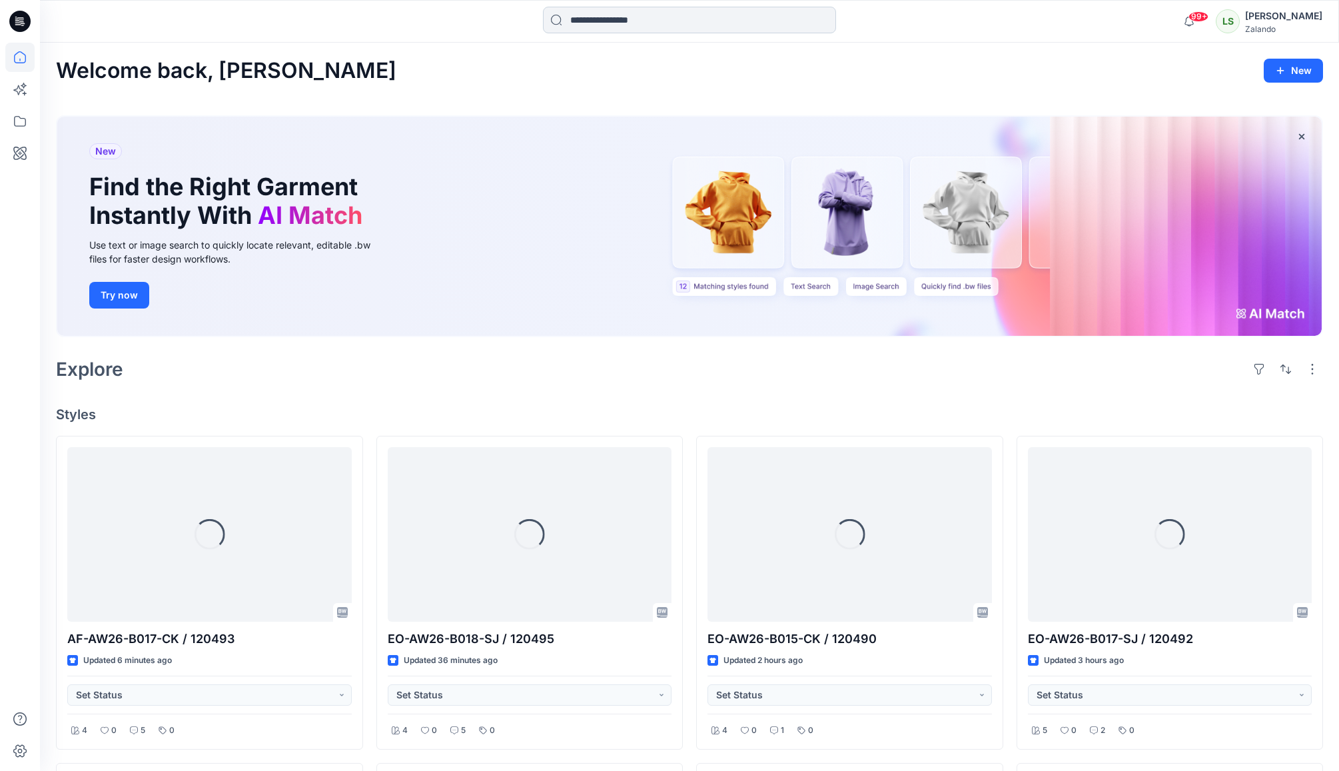
click at [673, 29] on input at bounding box center [689, 20] width 293 height 27
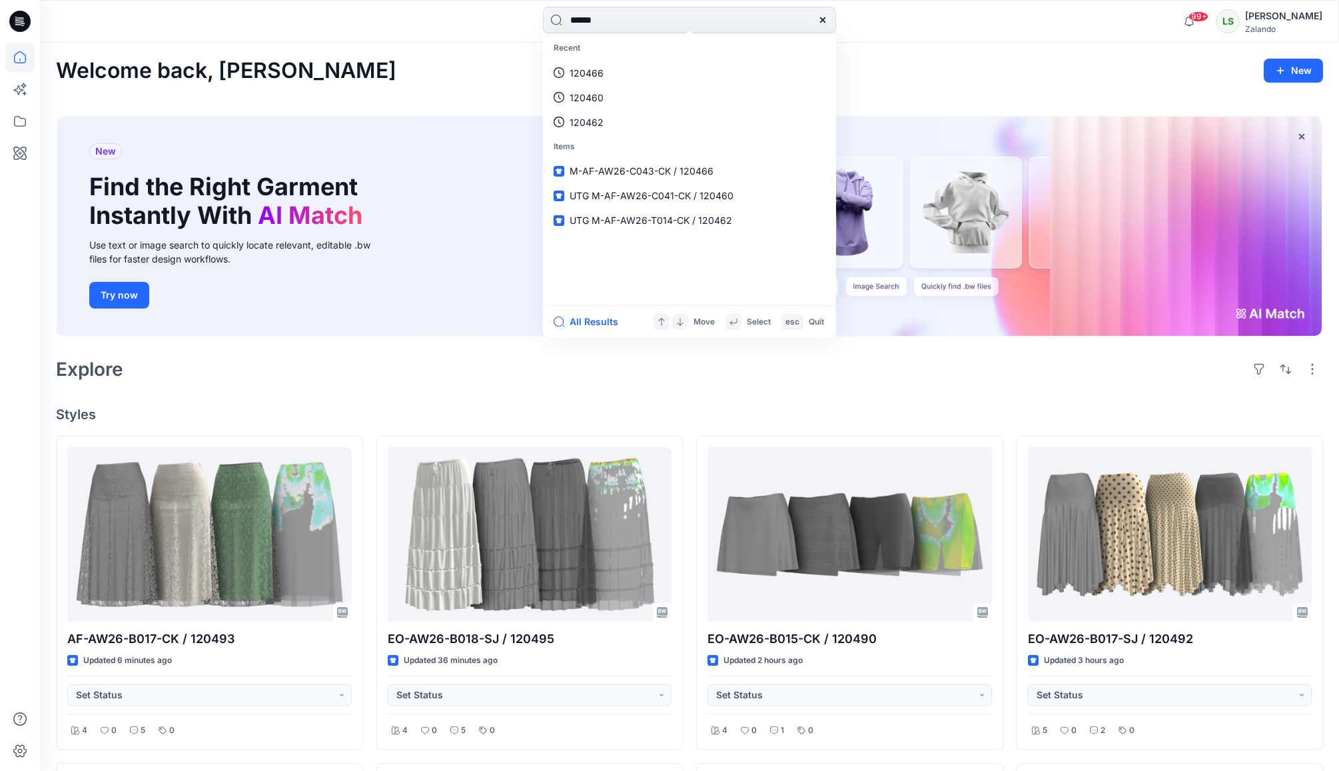
type input "******"
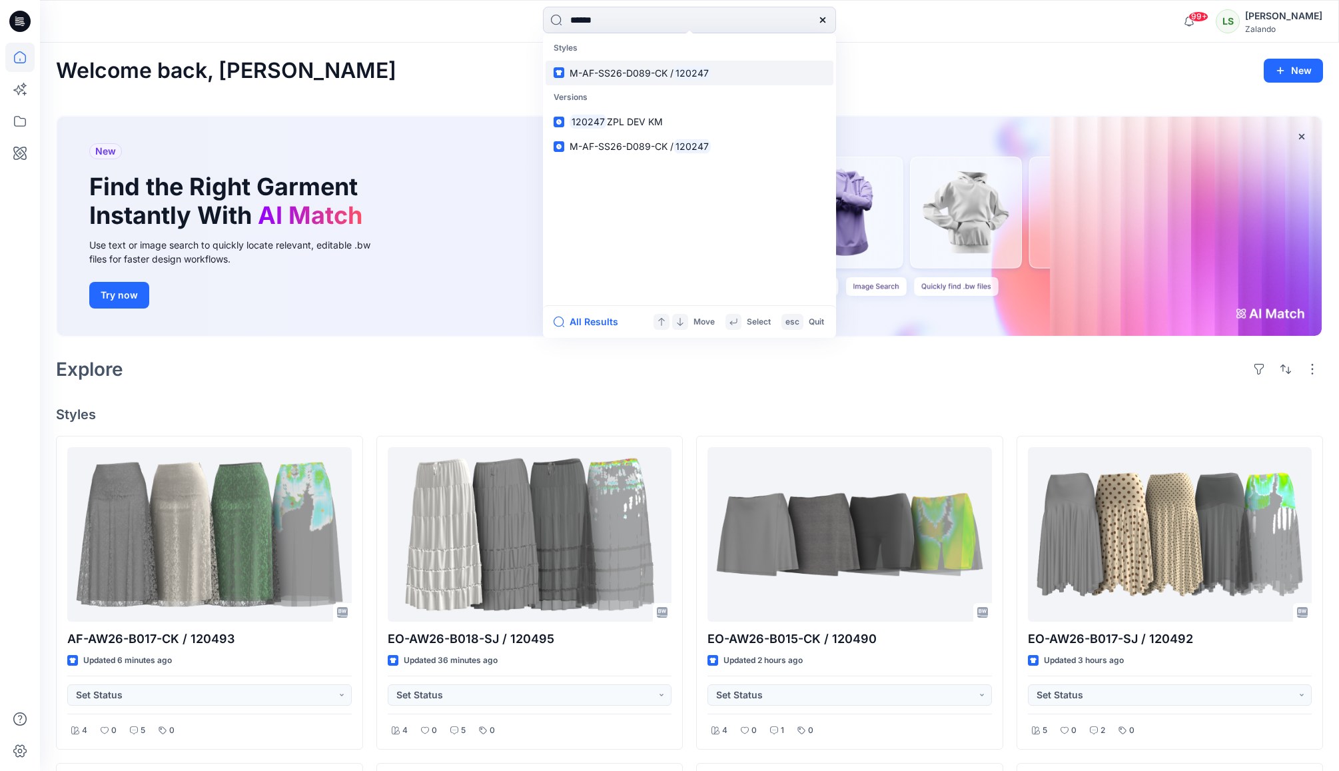
click at [618, 75] on span "M-AF-SS26-D089-CK /" at bounding box center [622, 72] width 104 height 11
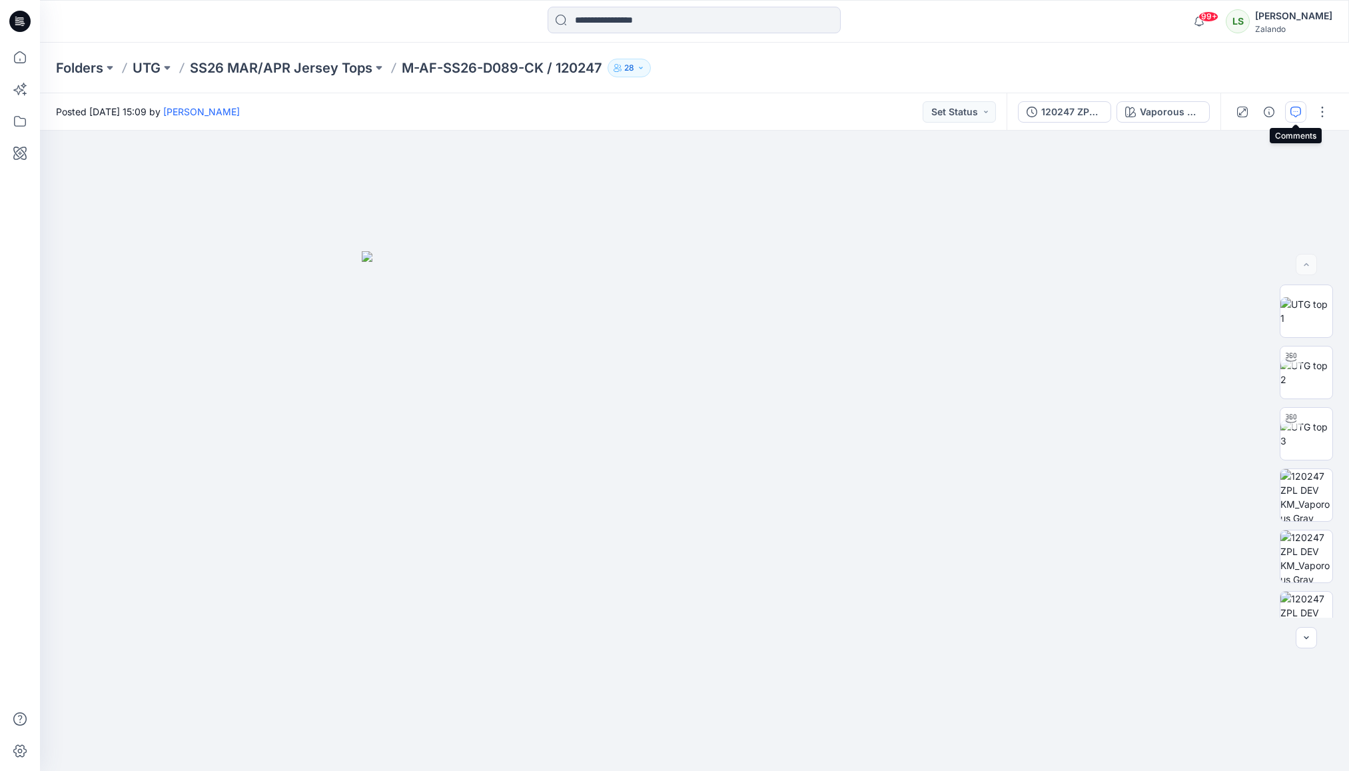
click at [1217, 113] on icon "button" at bounding box center [1296, 112] width 11 height 11
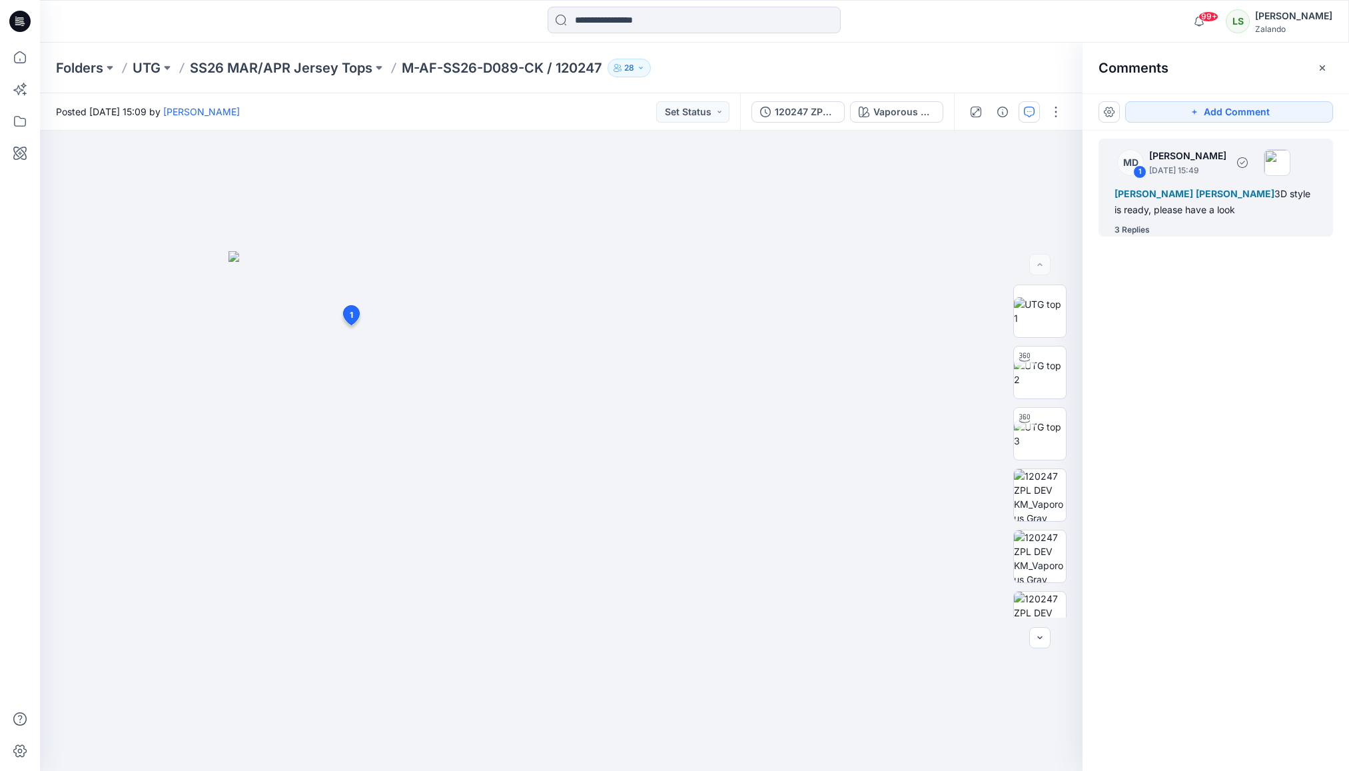
click at [1137, 234] on div "3 Replies" at bounding box center [1132, 229] width 35 height 13
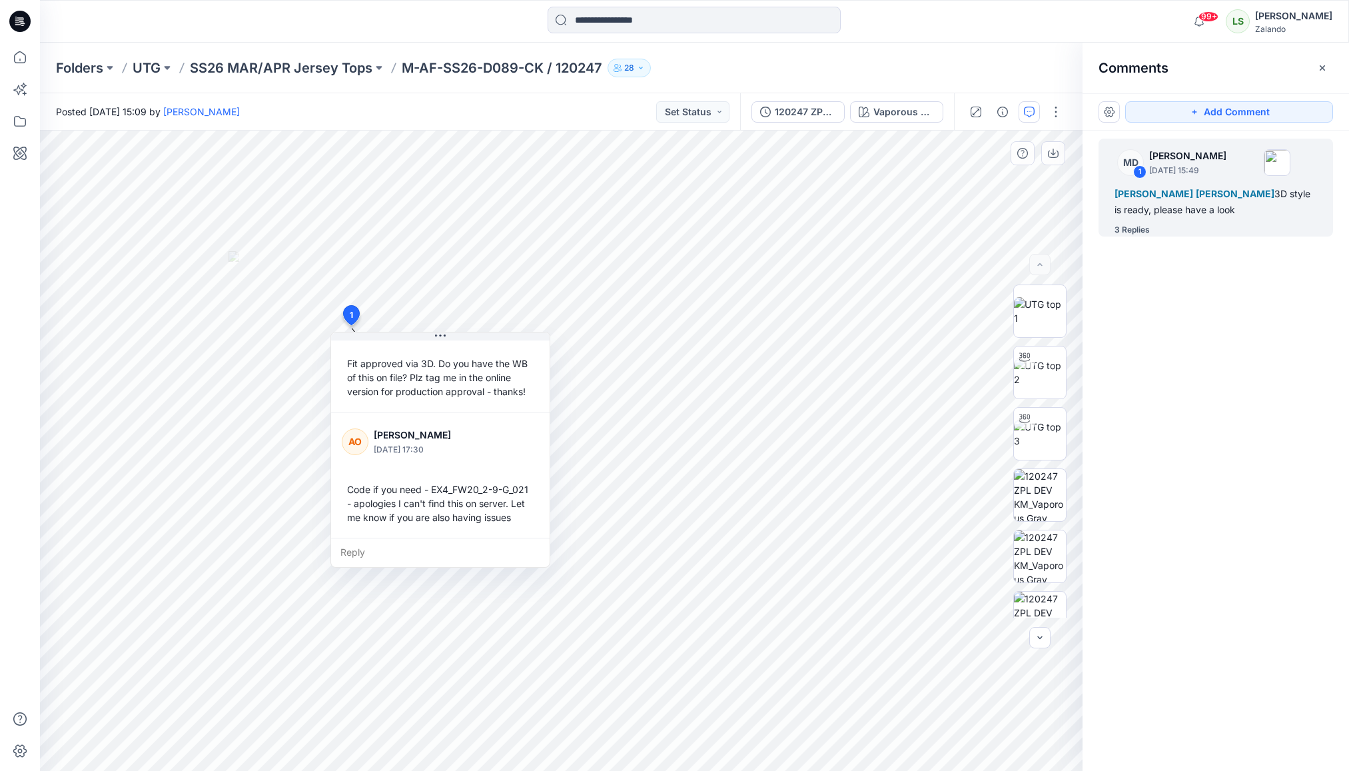
scroll to position [225, 0]
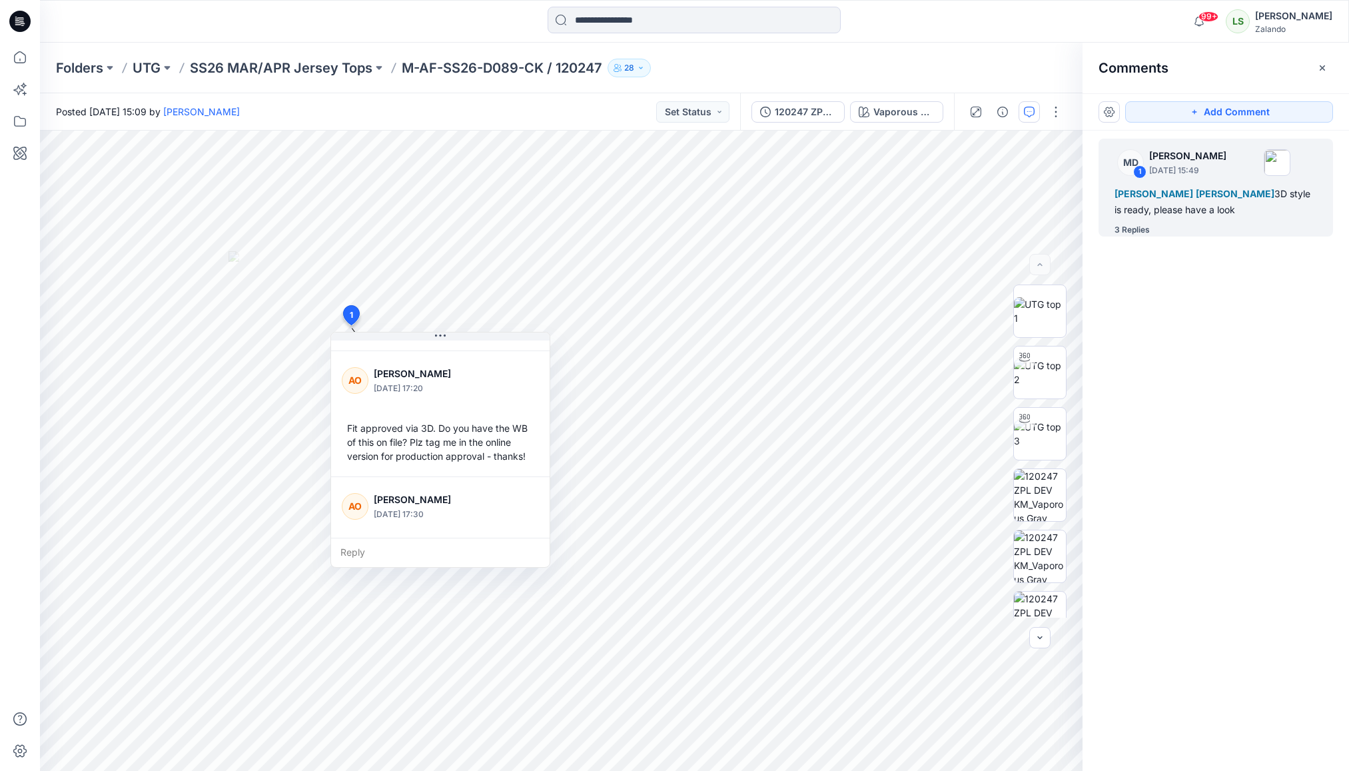
click at [732, 85] on div "Folders UTG SS26 MAR/APR Jersey Tops M-AF-SS26-D089-CK / 120247 28" at bounding box center [694, 68] width 1309 height 51
click at [18, 25] on icon at bounding box center [18, 24] width 6 height 1
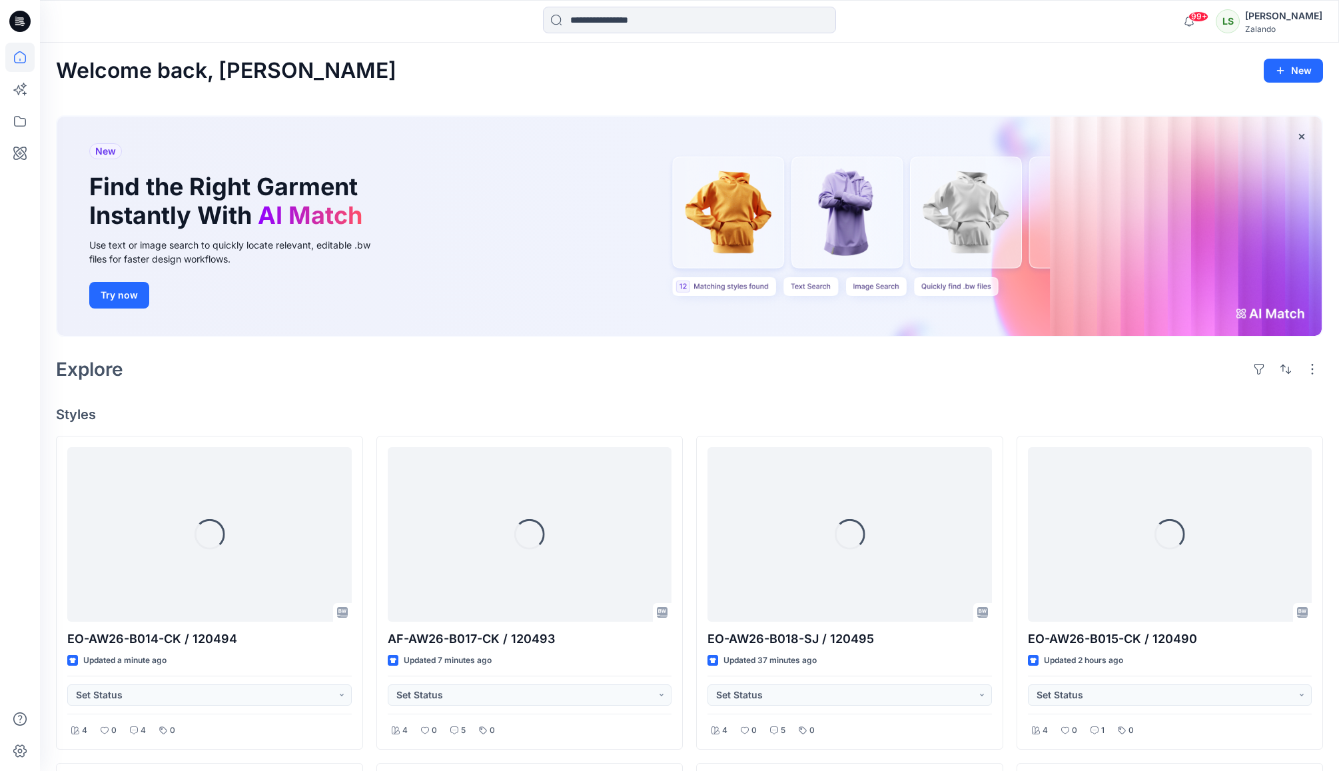
click at [634, 19] on input at bounding box center [689, 20] width 293 height 27
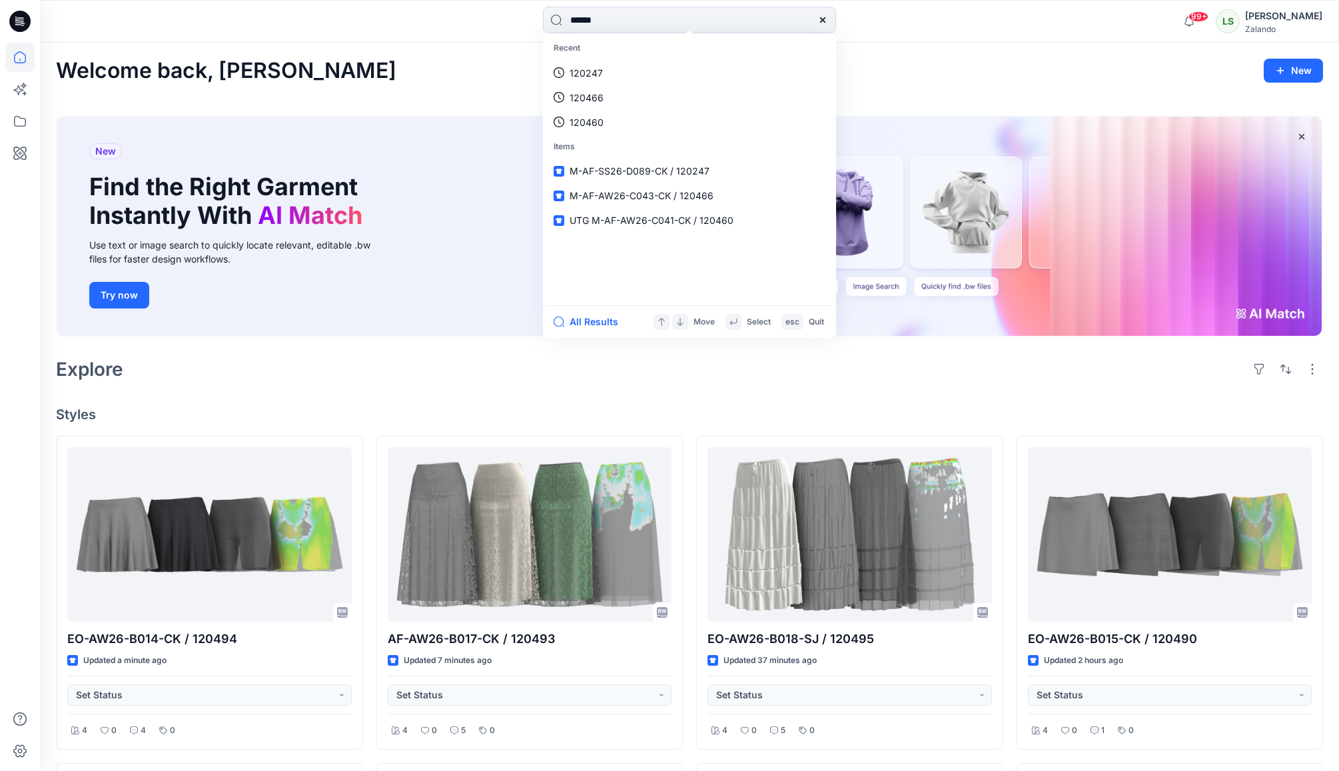
type input "******"
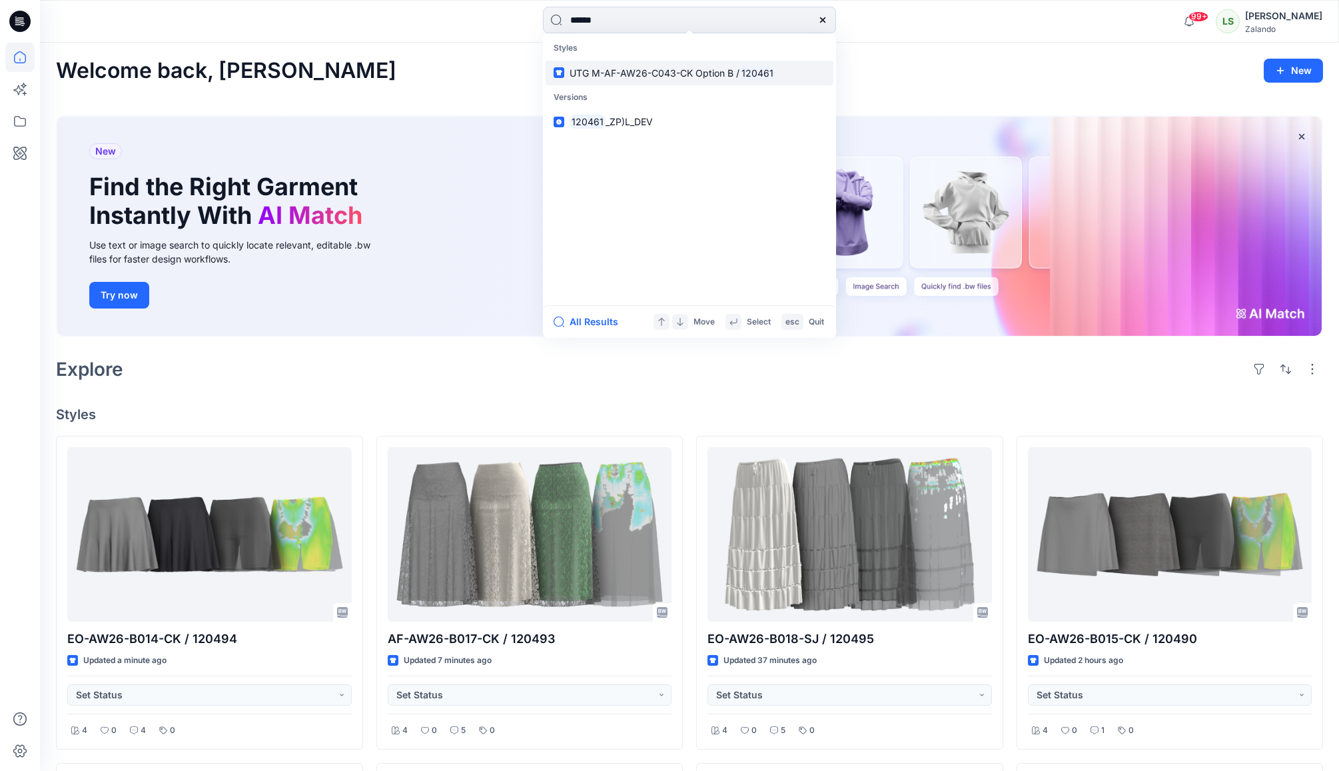
click at [604, 81] on link "UTG M-AF-AW26-C043-CK Option B / 120461" at bounding box center [690, 73] width 288 height 25
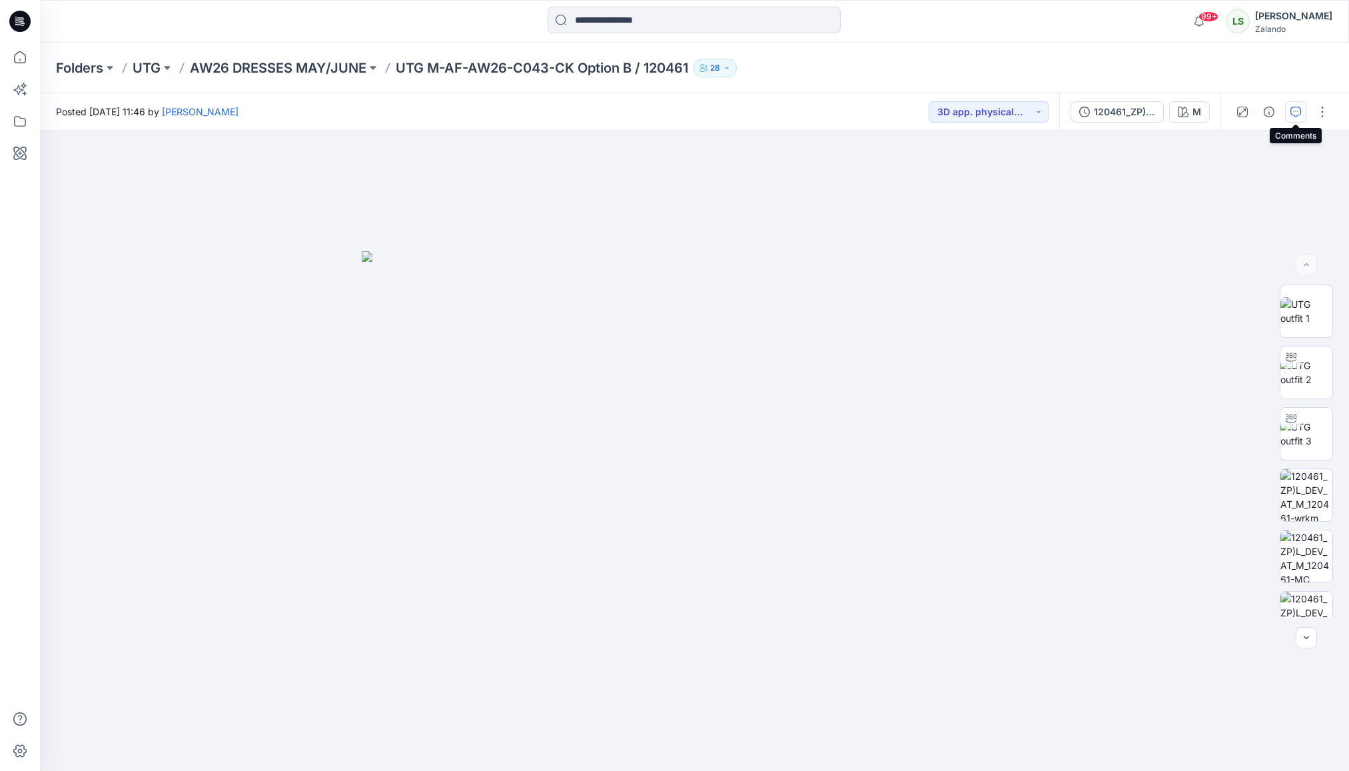
click at [1217, 113] on icon "button" at bounding box center [1296, 112] width 11 height 11
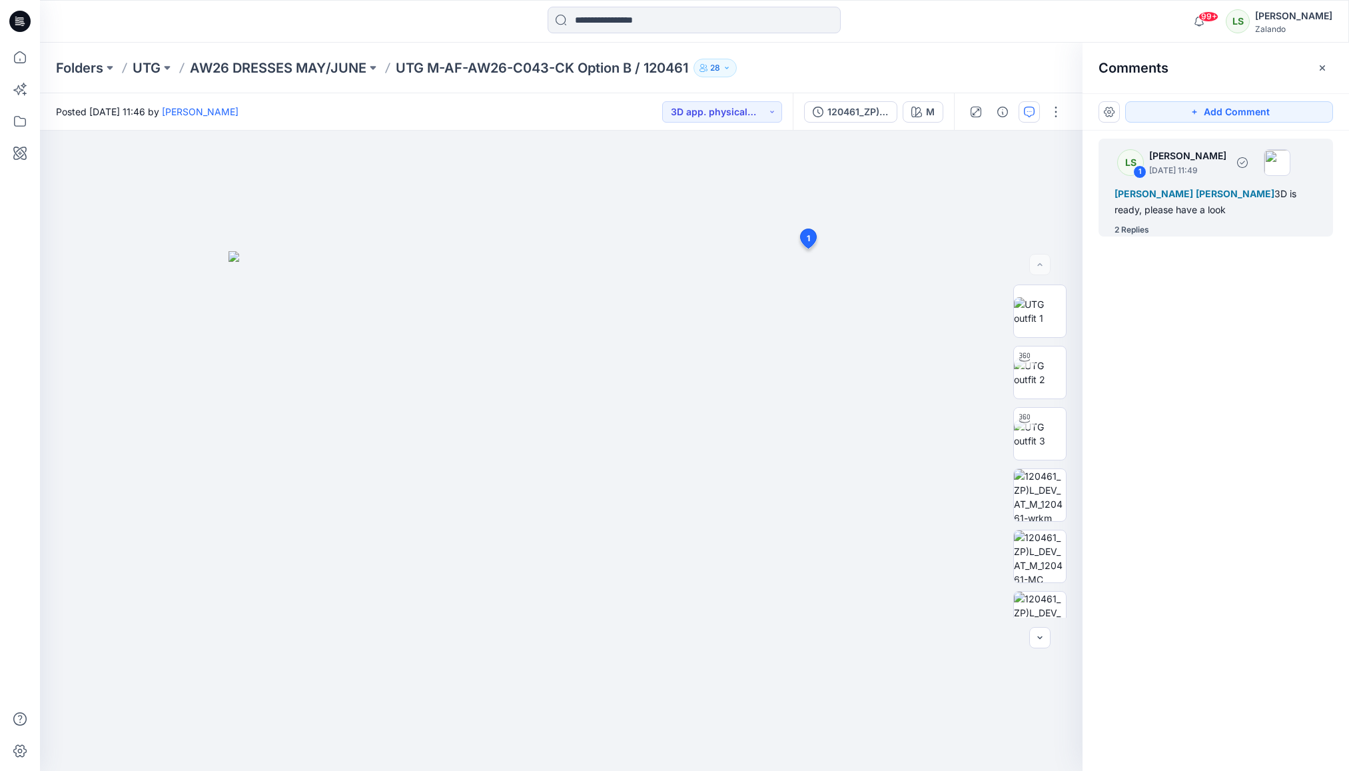
click at [1140, 229] on div "2 Replies" at bounding box center [1132, 229] width 35 height 13
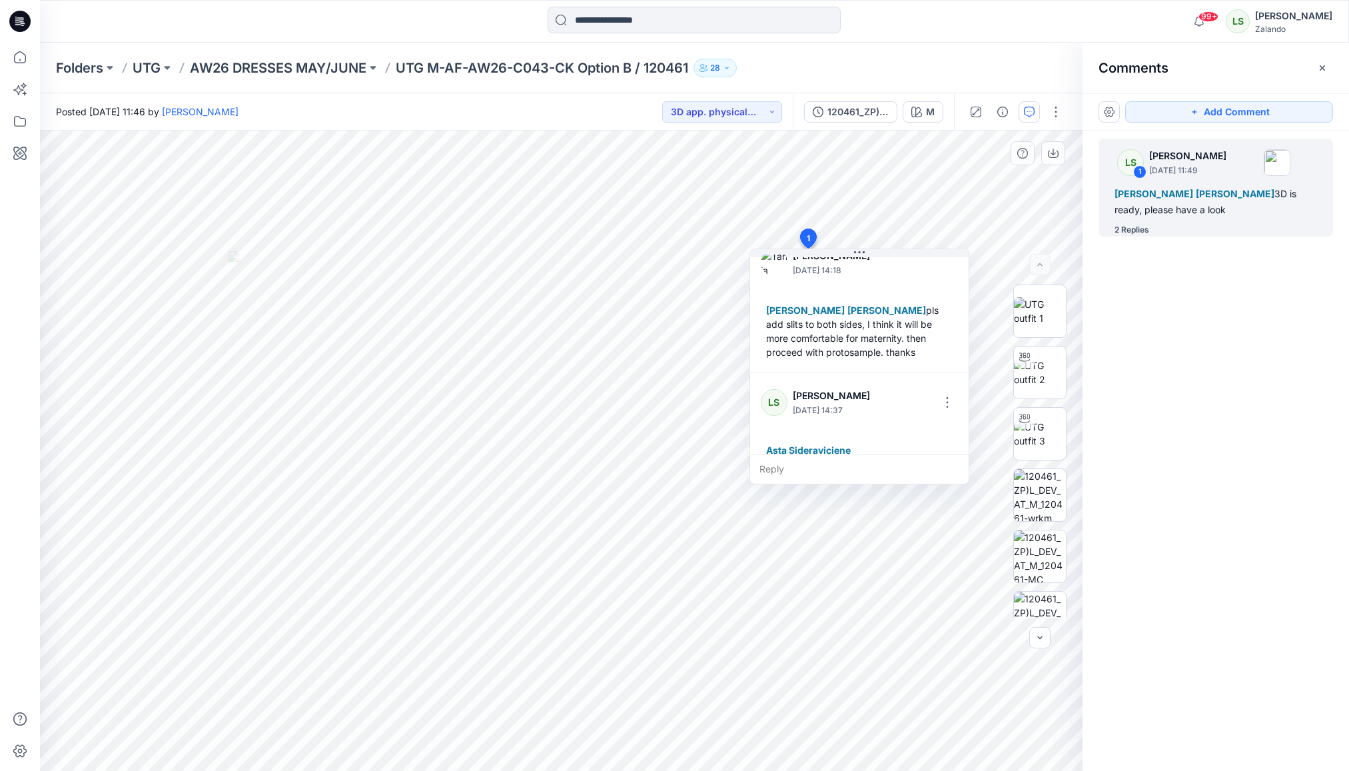
scroll to position [163, 0]
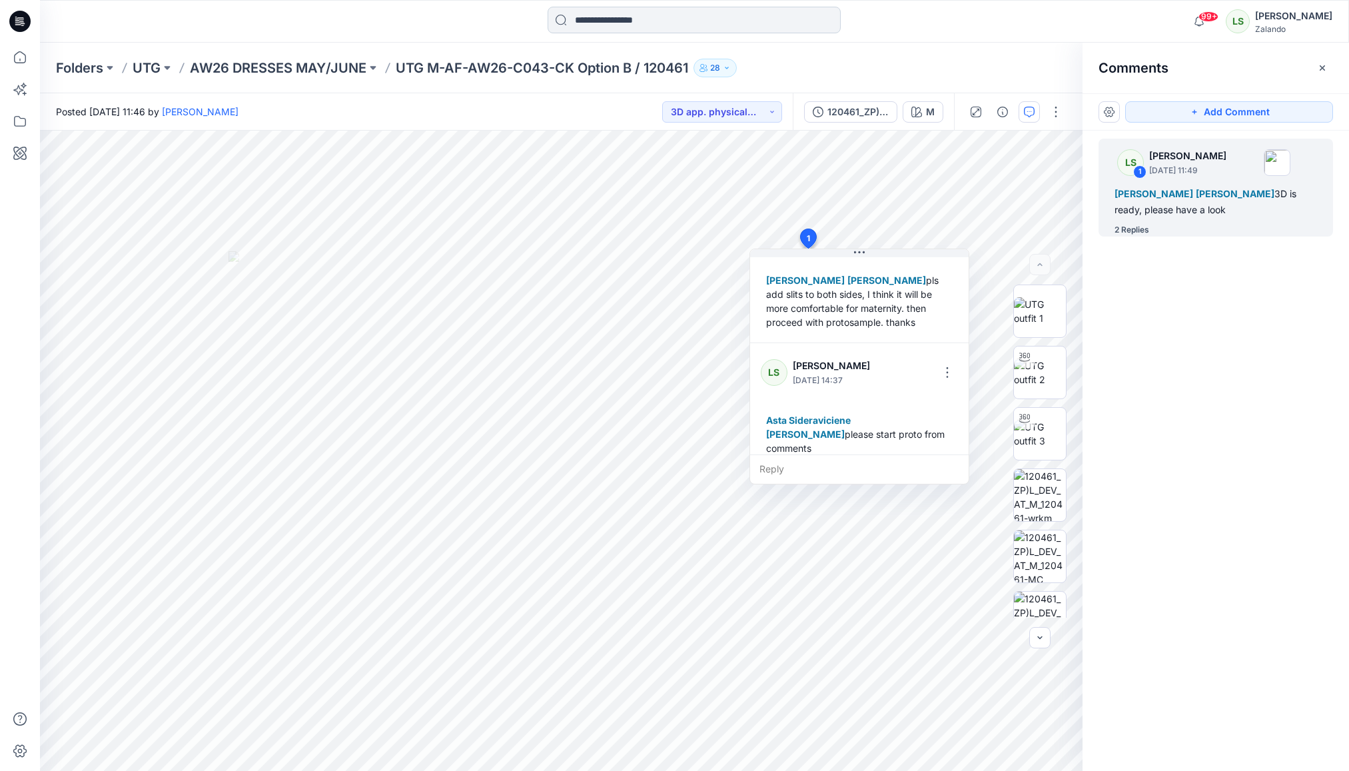
click at [594, 21] on input at bounding box center [694, 20] width 293 height 27
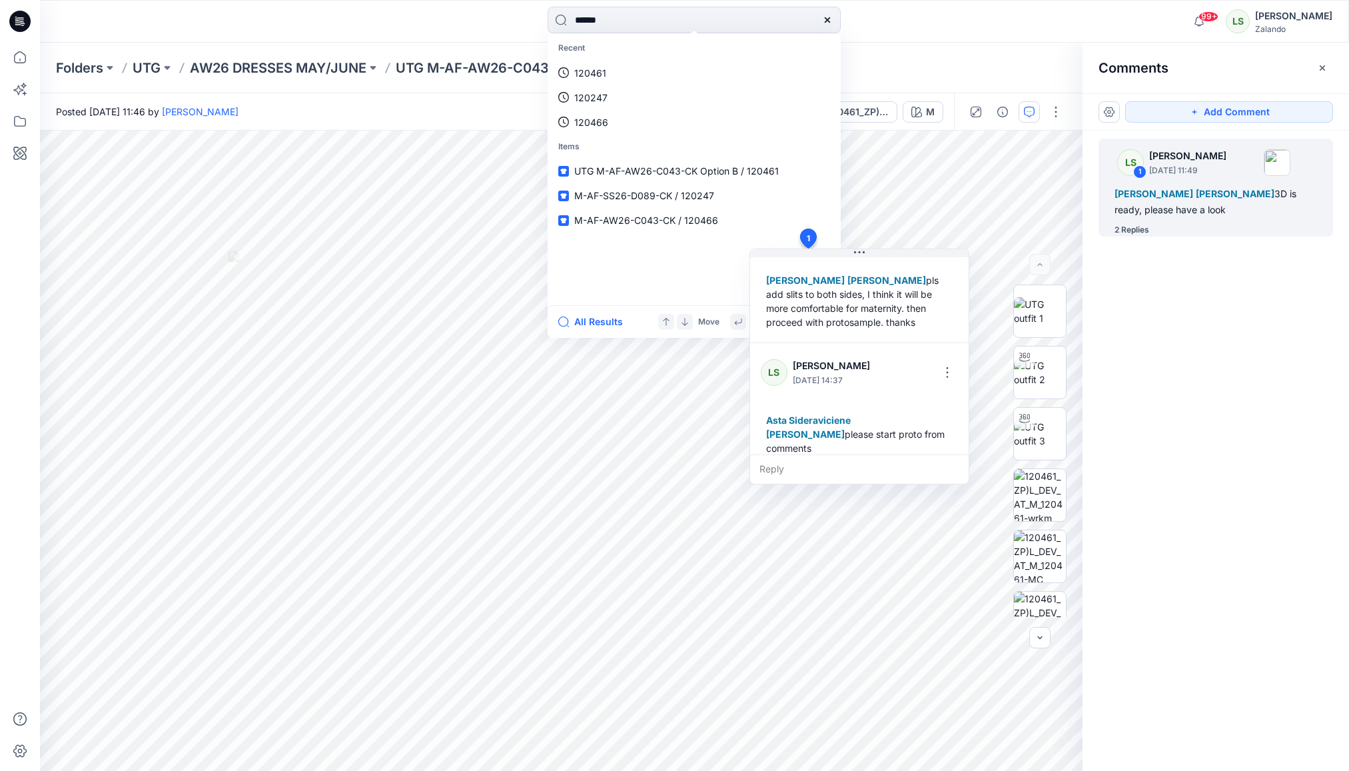
type input "******"
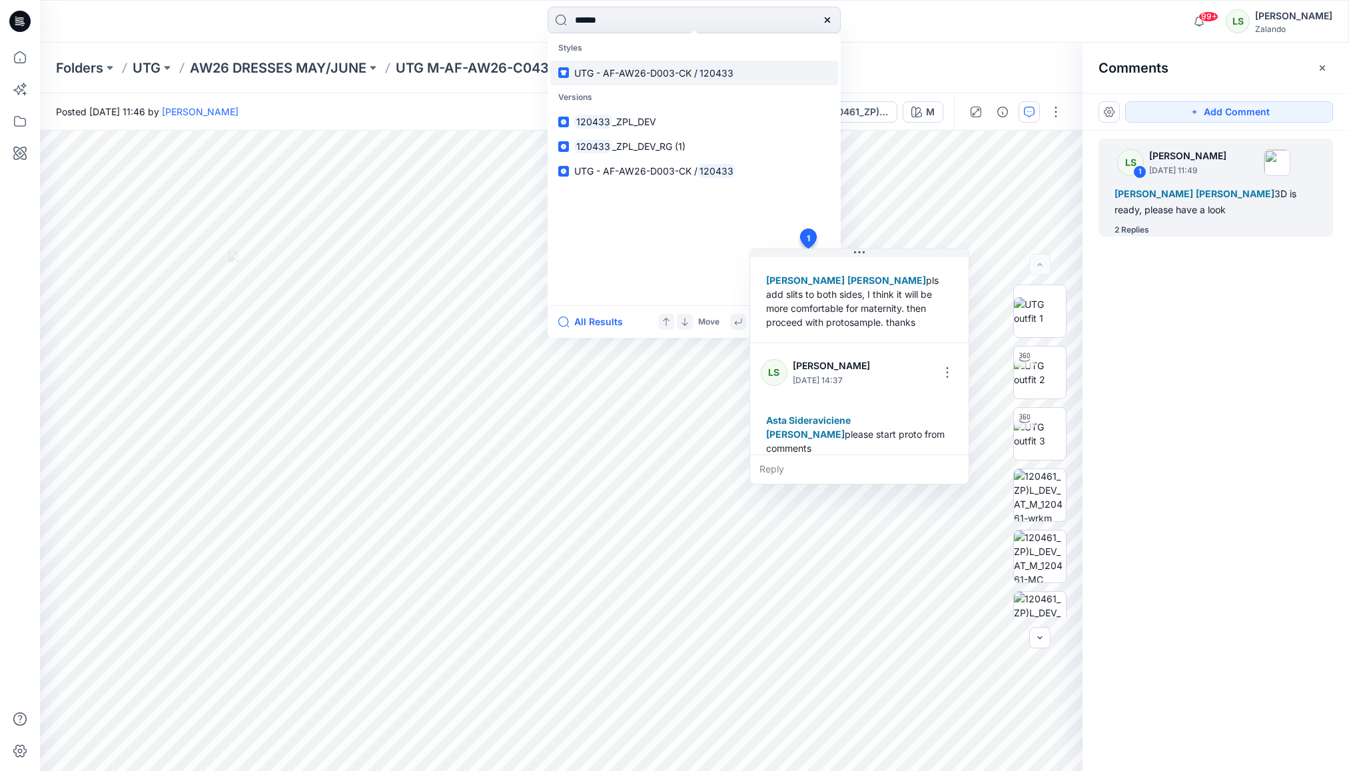
click at [636, 71] on span "UTG - AF-AW26-D003-CK /" at bounding box center [635, 72] width 123 height 11
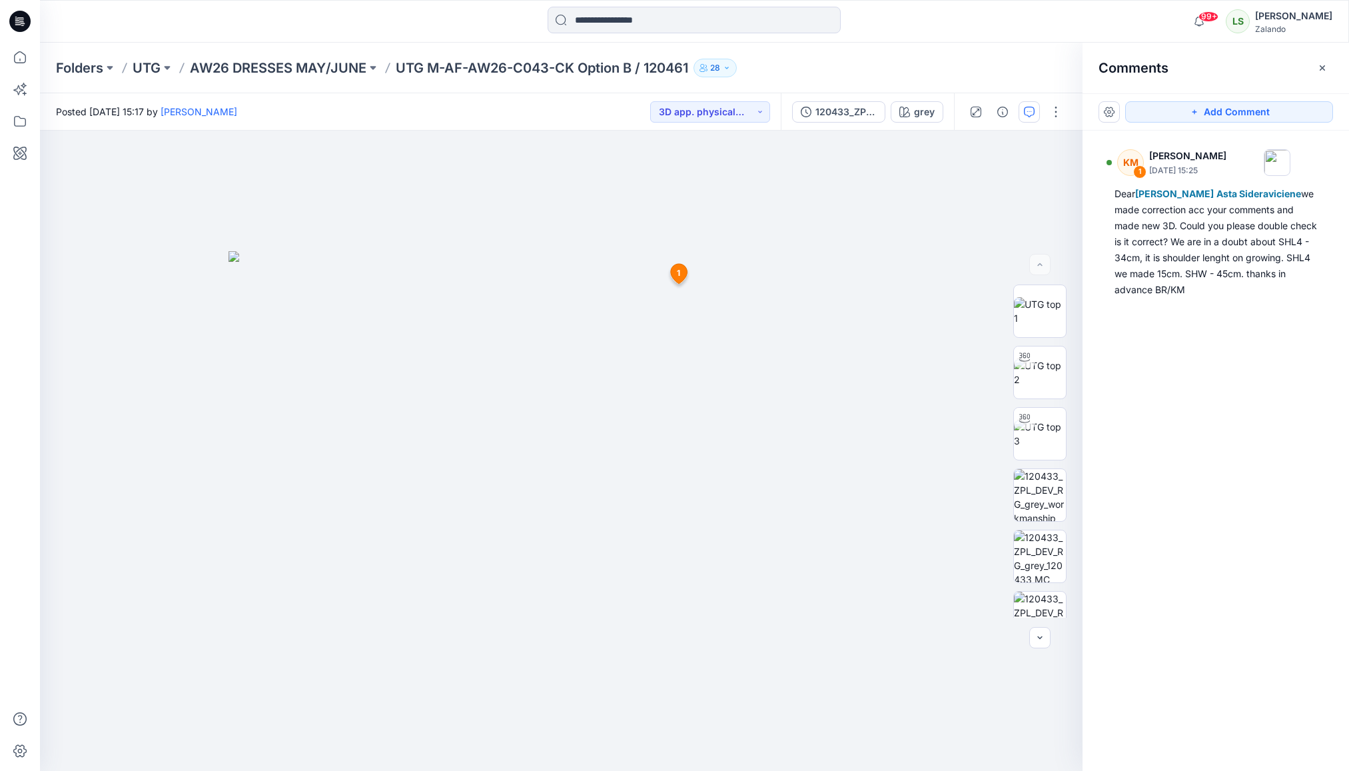
click at [19, 23] on icon at bounding box center [19, 21] width 21 height 21
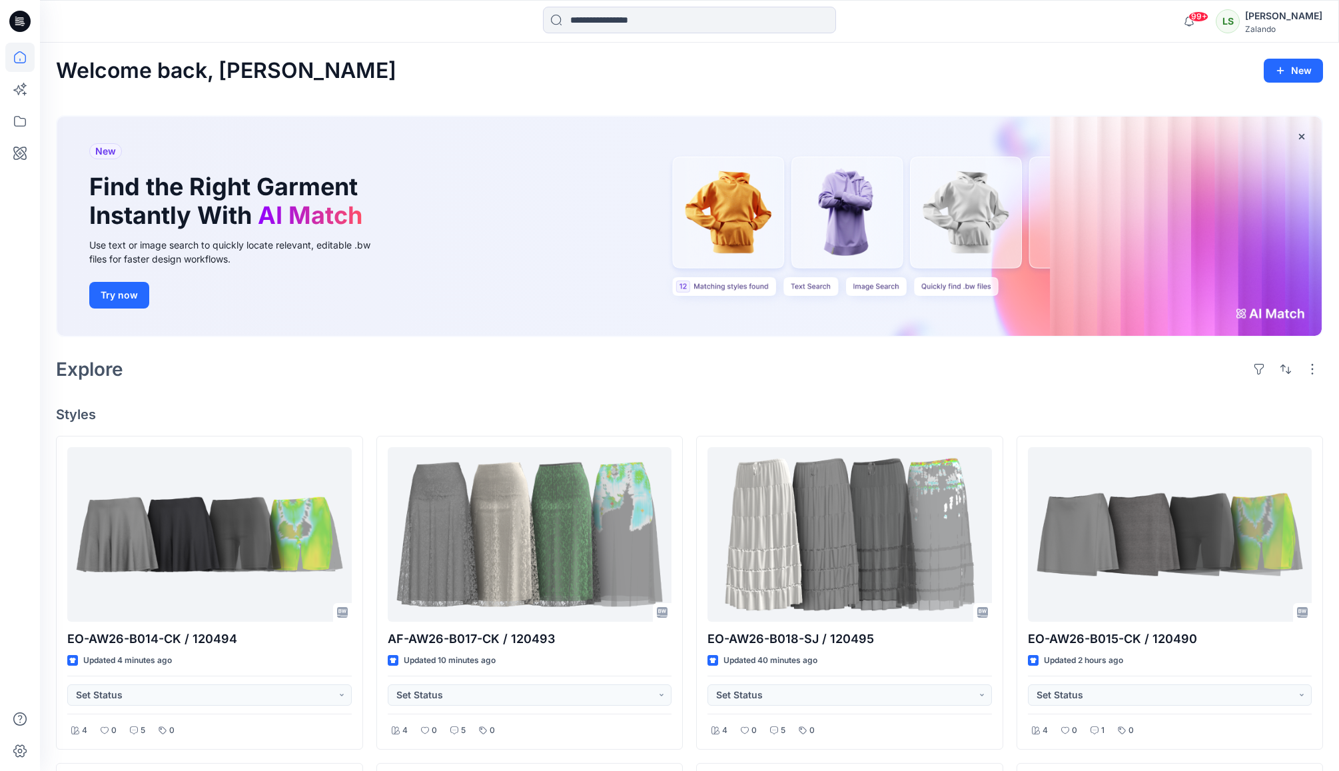
click at [718, 25] on input at bounding box center [689, 20] width 293 height 27
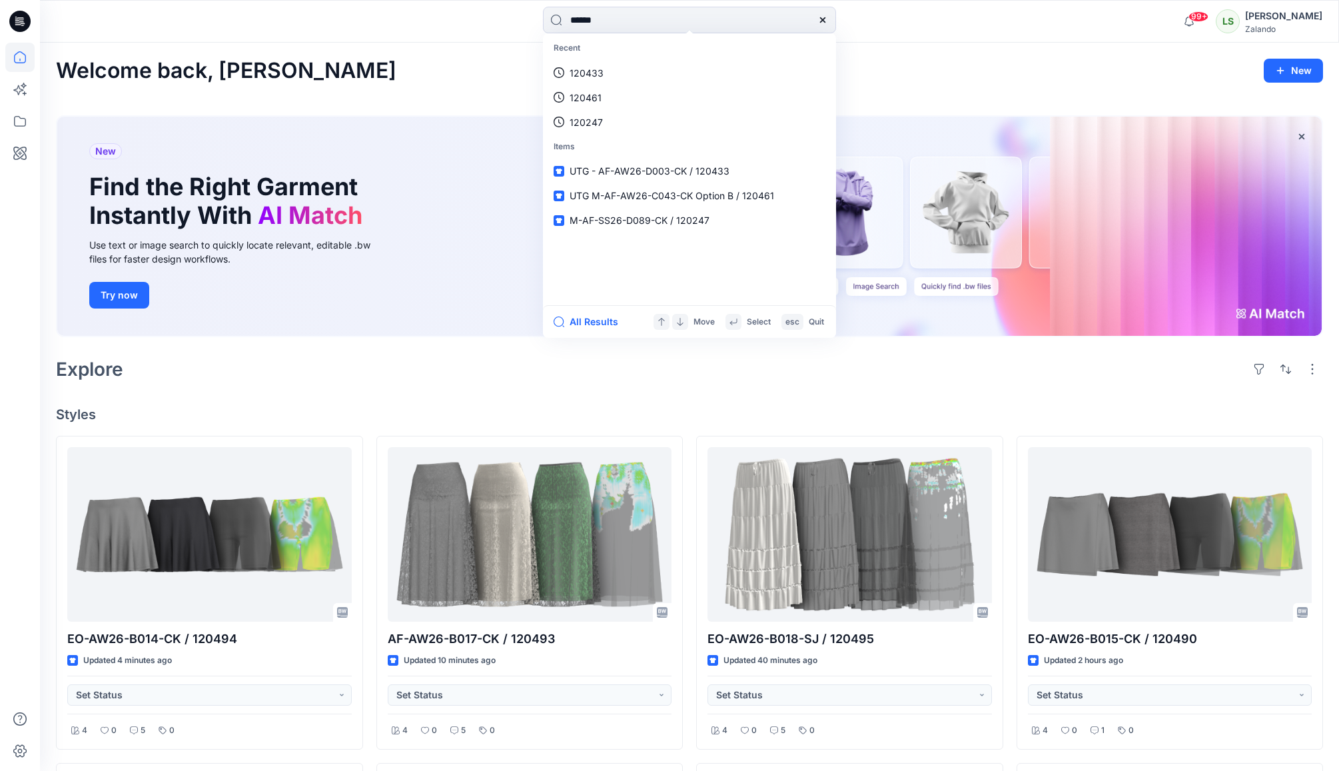
type input "******"
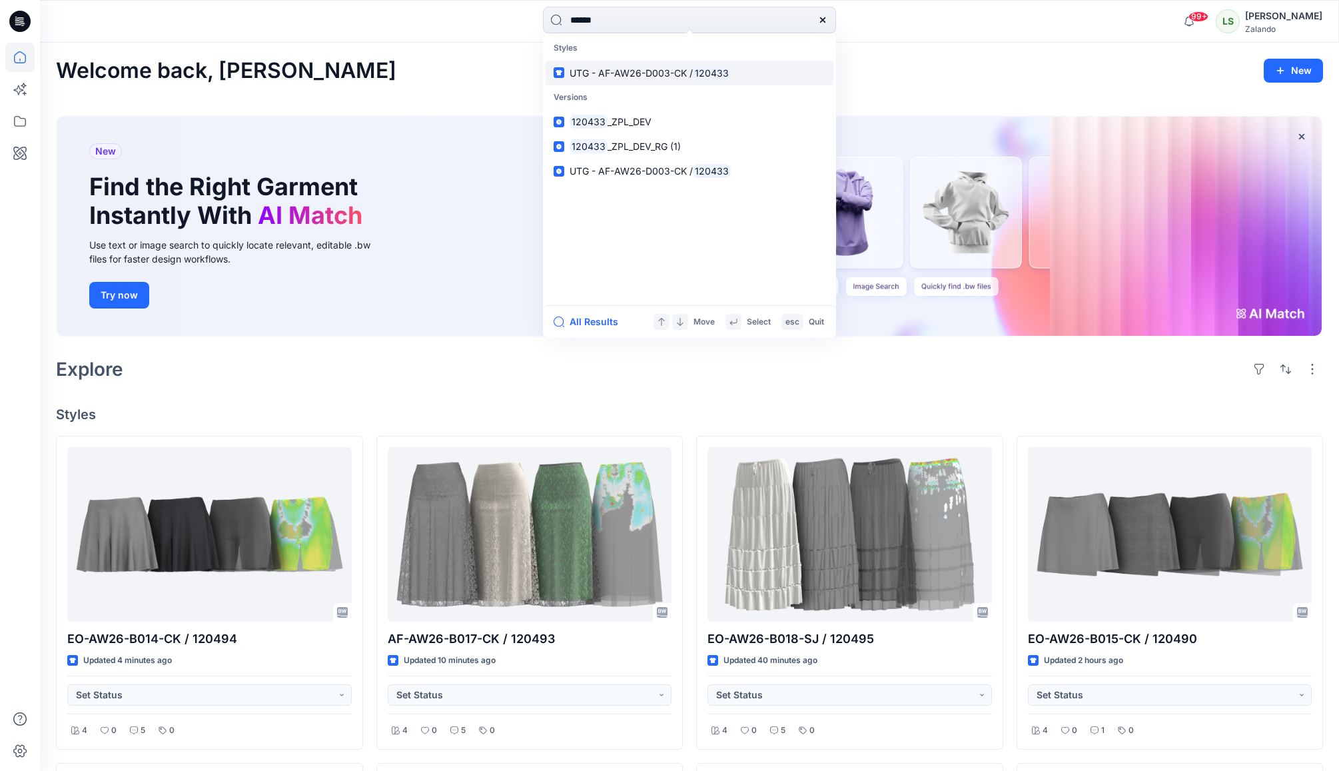
click at [641, 75] on span "UTG - AF-AW26-D003-CK /" at bounding box center [631, 72] width 123 height 11
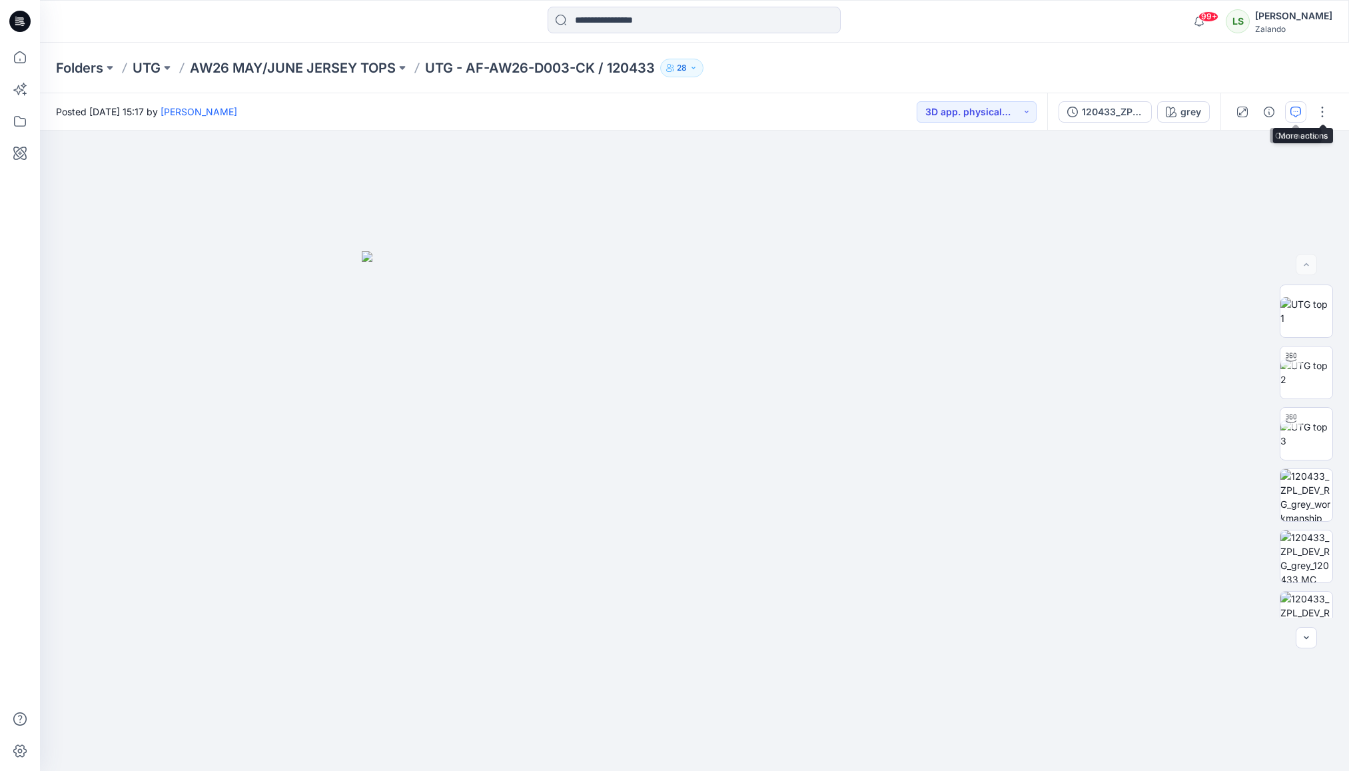
click at [1217, 111] on icon "button" at bounding box center [1296, 112] width 11 height 11
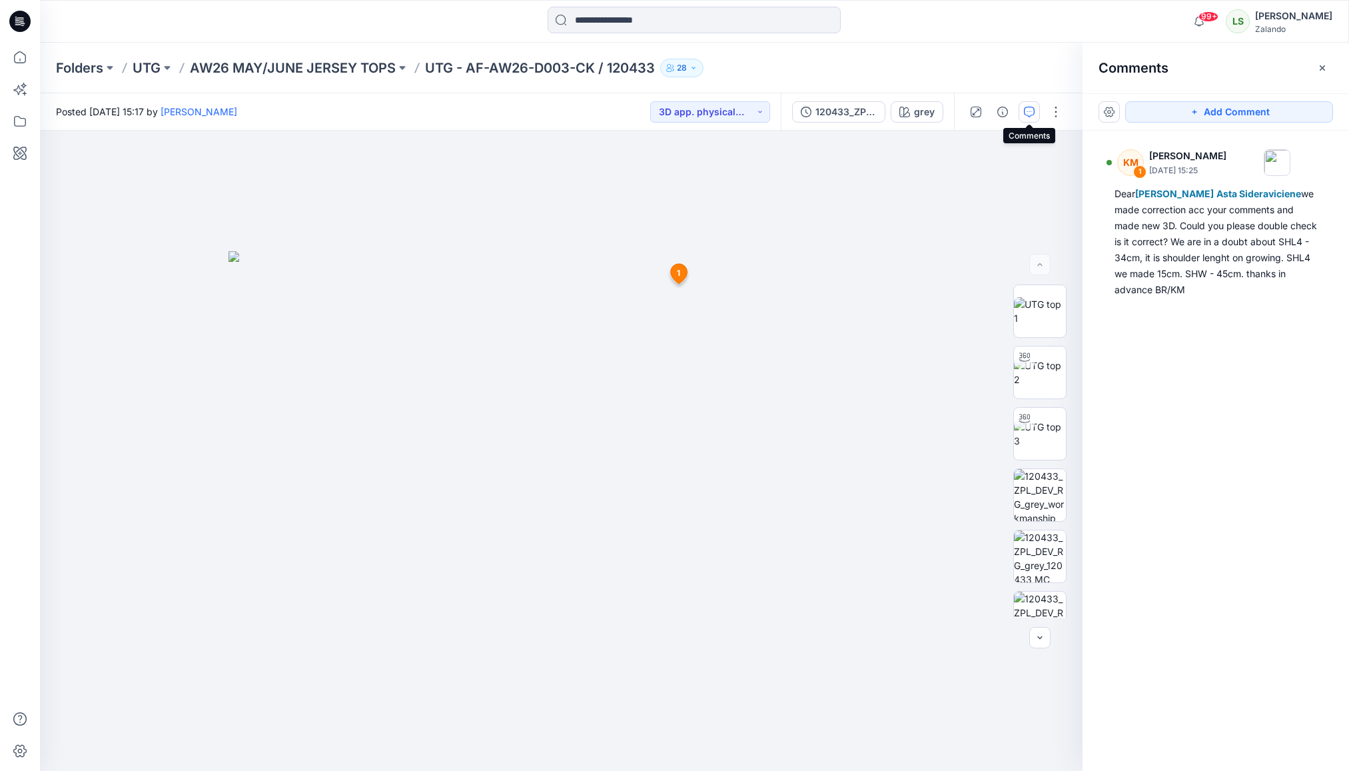
click at [470, 68] on p "UTG - AF-AW26-D003-CK / 120433" at bounding box center [540, 68] width 230 height 19
click at [476, 69] on p "UTG - AF-AW26-D003-CK / 120433" at bounding box center [540, 68] width 230 height 19
click at [469, 68] on p "UTG - AF-AW26-D003-CK / 120433" at bounding box center [540, 68] width 230 height 19
click at [832, 78] on div "Folders UTG AW26 MAY/JUNE JERSEY TOPS UTG - AF-AW26-D003-CK / 120433 28" at bounding box center [694, 68] width 1309 height 51
